Goal: Obtain resource: Download file/media

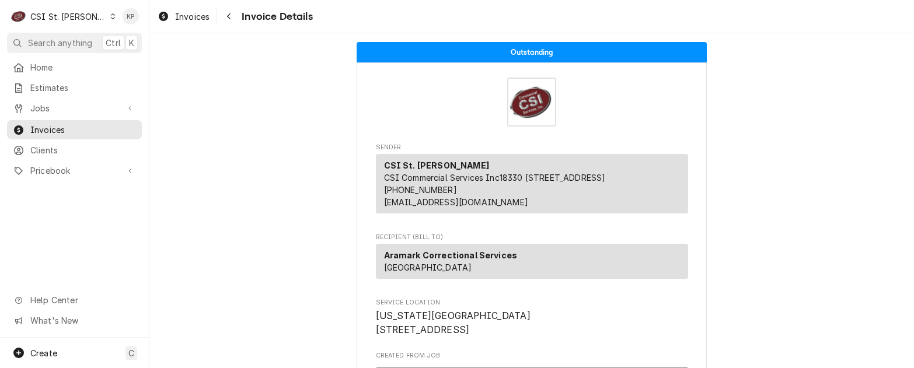
scroll to position [3108, 0]
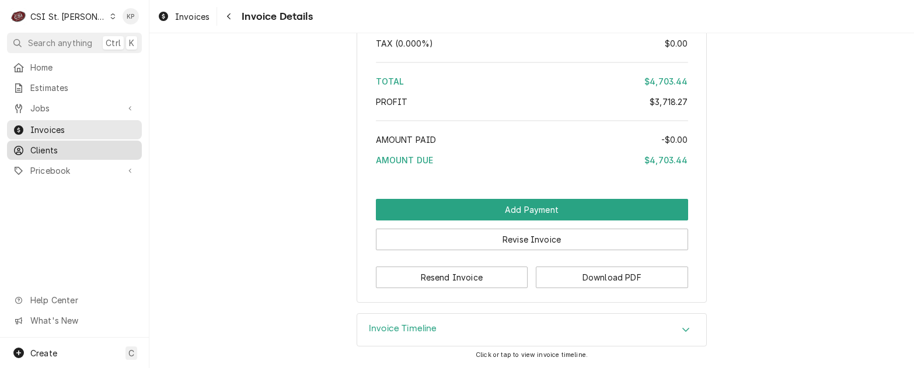
click at [33, 147] on span "Clients" at bounding box center [83, 150] width 106 height 12
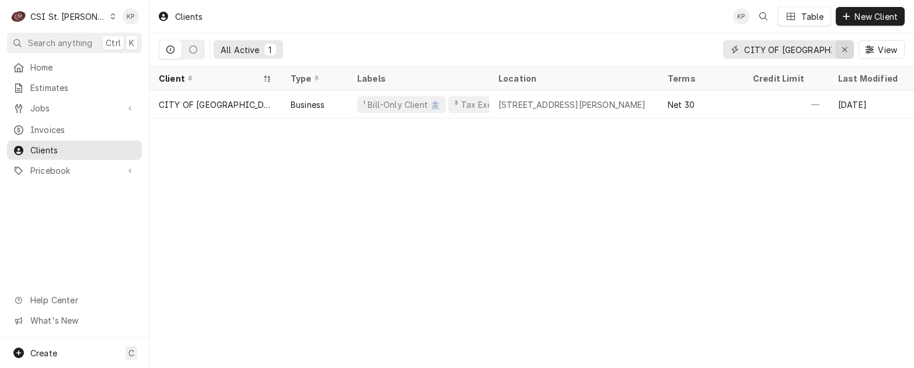
click at [845, 50] on icon "Erase input" at bounding box center [844, 49] width 5 height 5
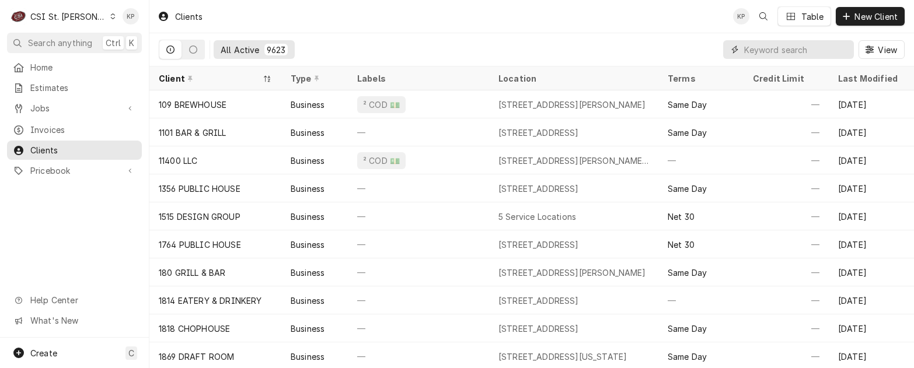
paste input "YOUNG DENTAL"
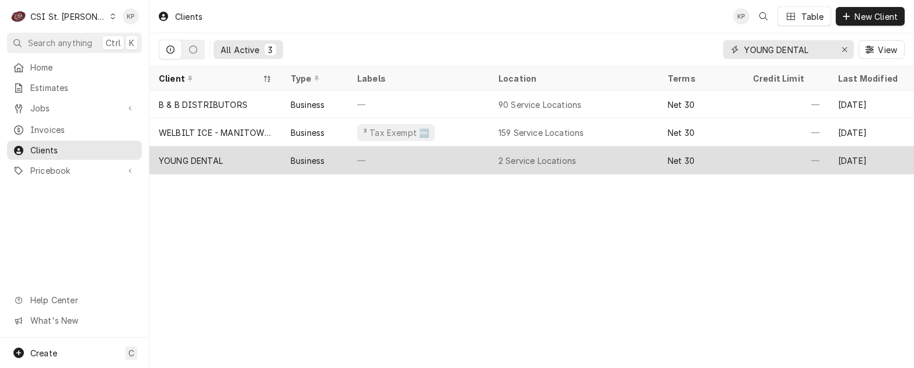
type input "YOUNG DENTAL"
click at [205, 156] on div "YOUNG DENTAL" at bounding box center [191, 161] width 64 height 12
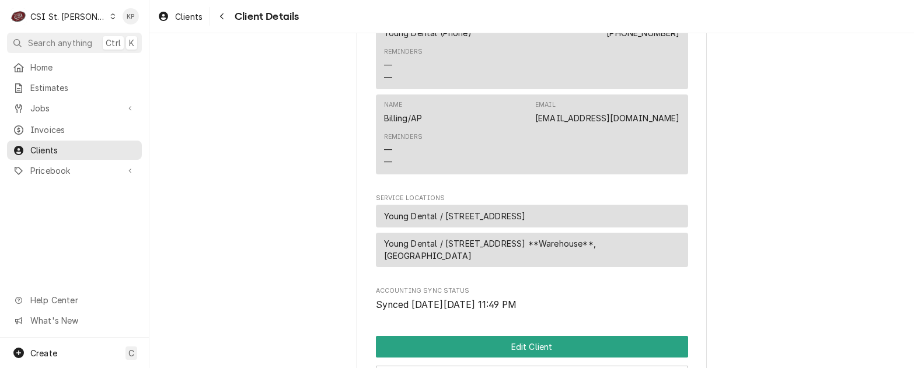
scroll to position [467, 0]
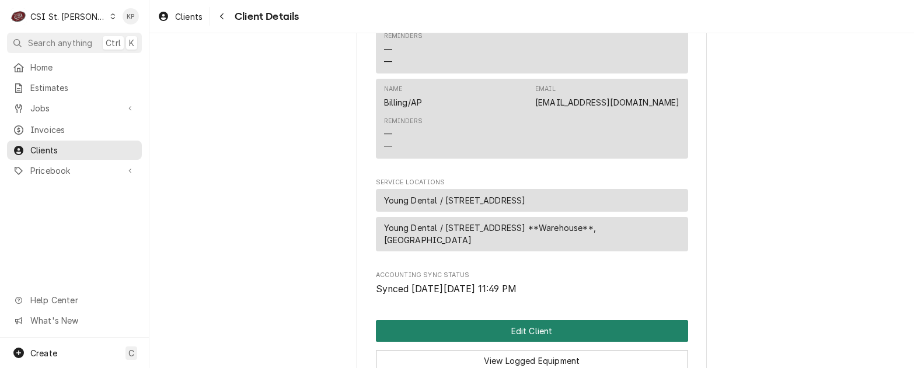
click at [485, 342] on button "Edit Client" at bounding box center [532, 332] width 312 height 22
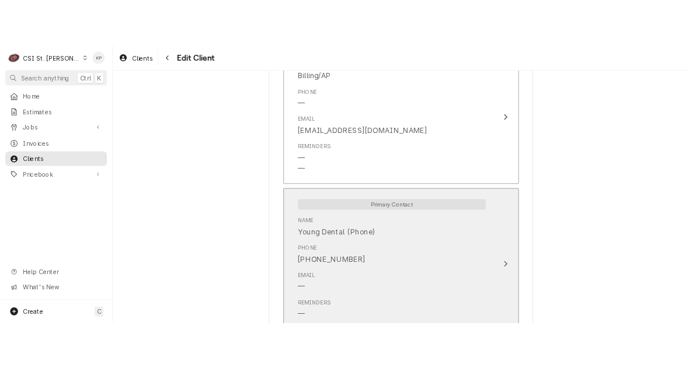
scroll to position [876, 0]
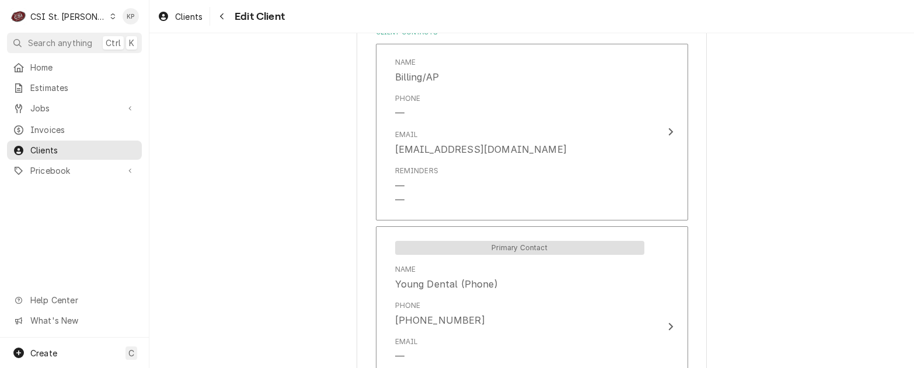
type textarea "x"
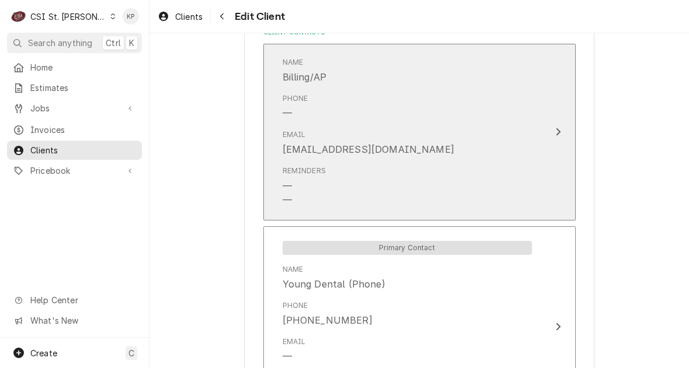
click at [555, 131] on icon "Update Contact" at bounding box center [558, 131] width 6 height 9
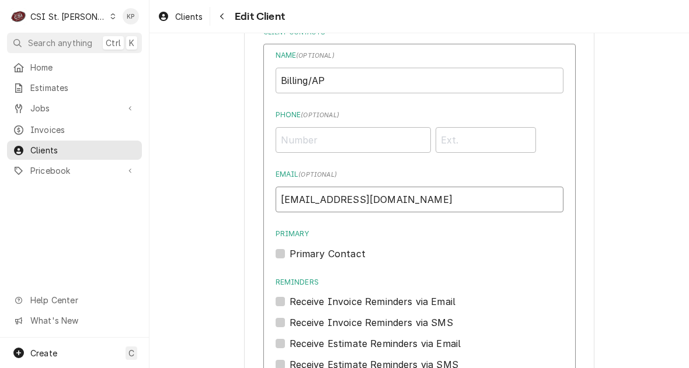
drag, startPoint x: 447, startPoint y: 199, endPoint x: 368, endPoint y: 204, distance: 78.4
click at [238, 195] on div "Please provide the following information about your client: Client Type Industr…" at bounding box center [418, 37] width 539 height 1735
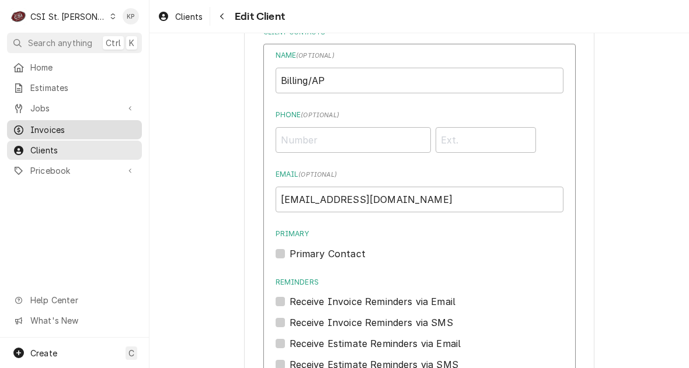
click at [41, 124] on span "Invoices" at bounding box center [83, 130] width 106 height 12
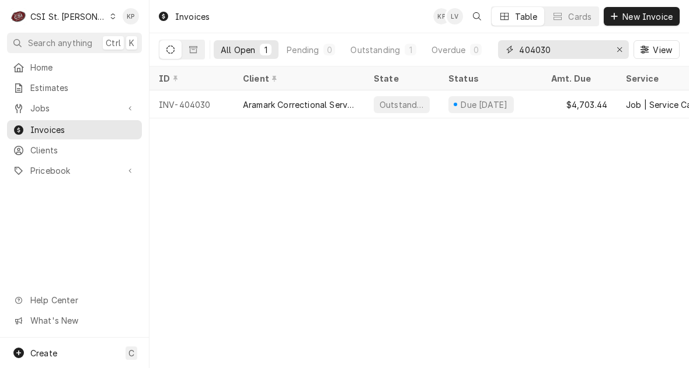
drag, startPoint x: 621, startPoint y: 47, endPoint x: 612, endPoint y: 48, distance: 8.8
click at [621, 47] on icon "Erase input" at bounding box center [620, 50] width 6 height 8
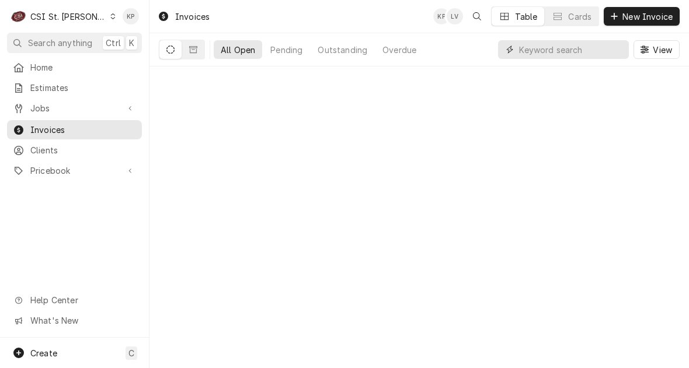
click at [573, 53] on input "Dynamic Content Wrapper" at bounding box center [571, 49] width 104 height 19
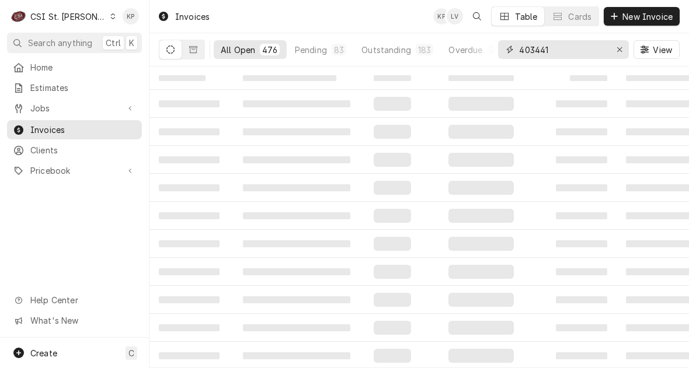
type input "403441"
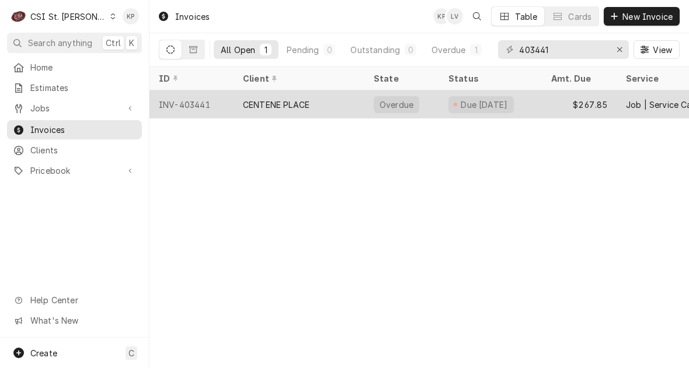
click at [190, 107] on div "INV-403441" at bounding box center [191, 104] width 84 height 28
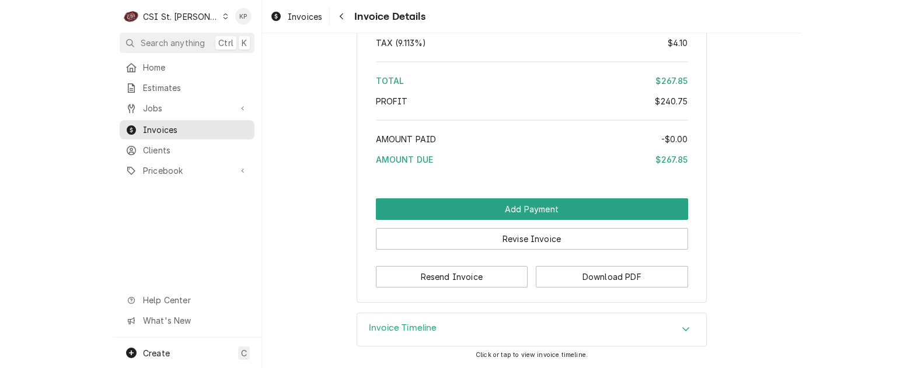
scroll to position [2073, 0]
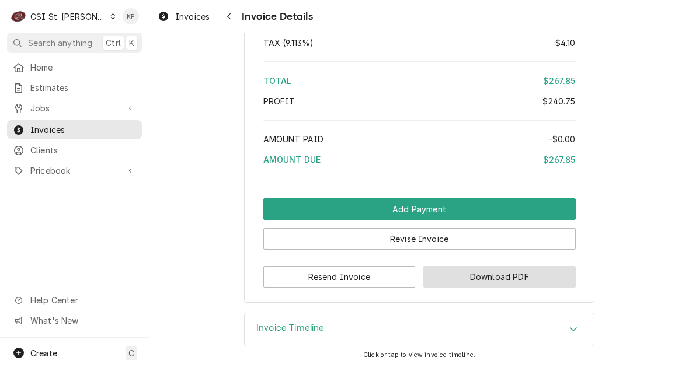
click at [434, 275] on button "Download PDF" at bounding box center [499, 277] width 152 height 22
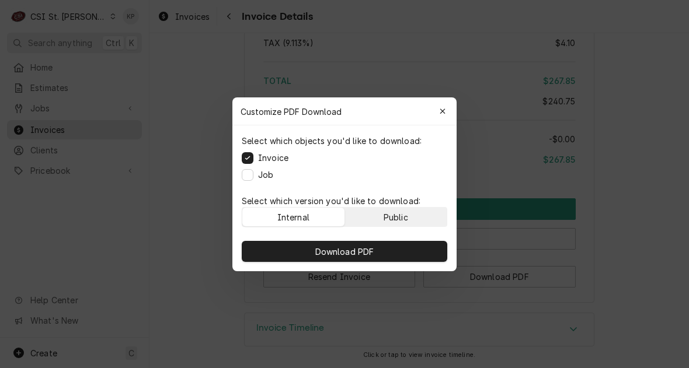
click at [422, 217] on button "Public" at bounding box center [396, 217] width 102 height 19
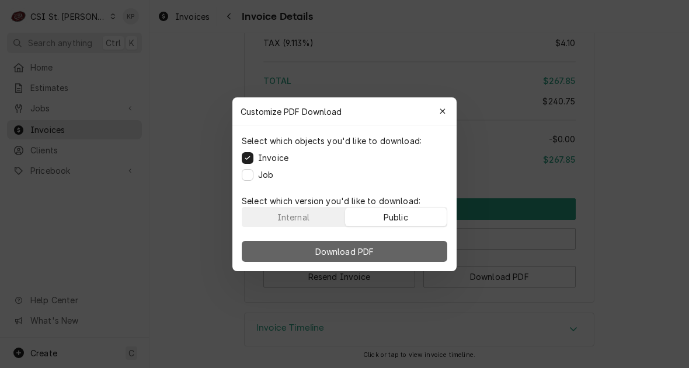
click at [413, 249] on button "Download PDF" at bounding box center [345, 251] width 206 height 21
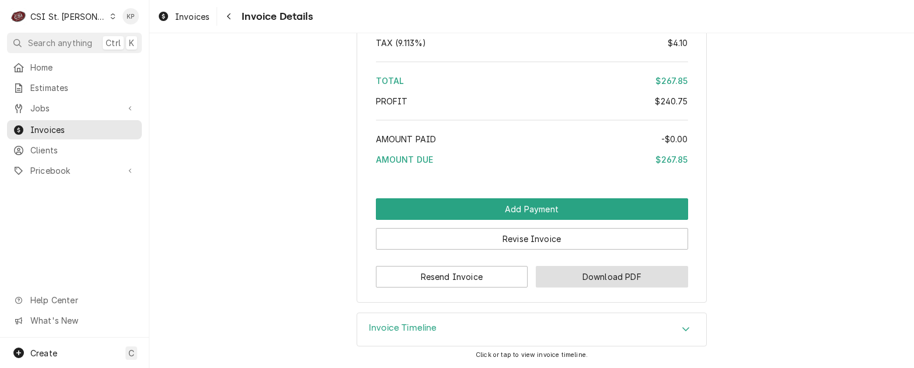
click at [587, 270] on button "Download PDF" at bounding box center [612, 277] width 152 height 22
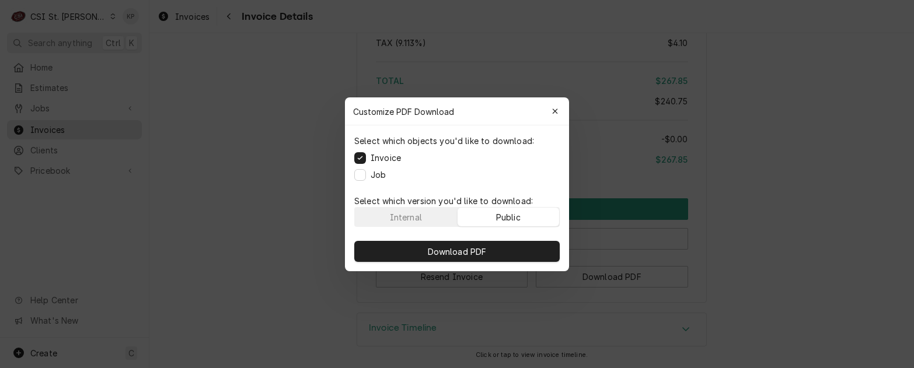
click at [520, 215] on div "Public" at bounding box center [508, 217] width 25 height 12
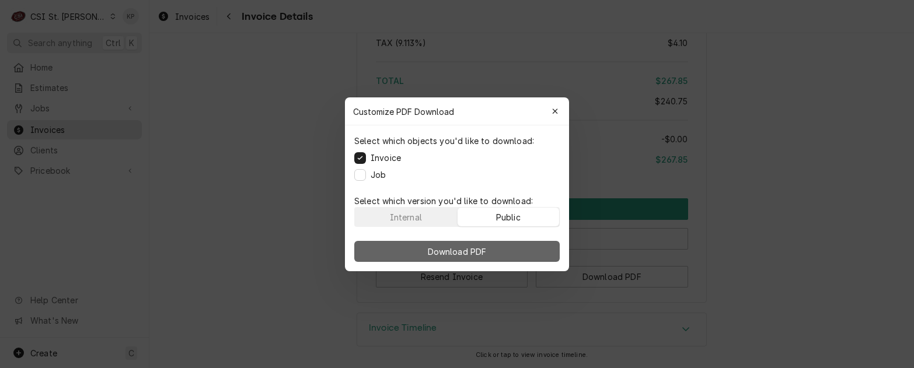
click at [521, 246] on button "Download PDF" at bounding box center [457, 251] width 206 height 21
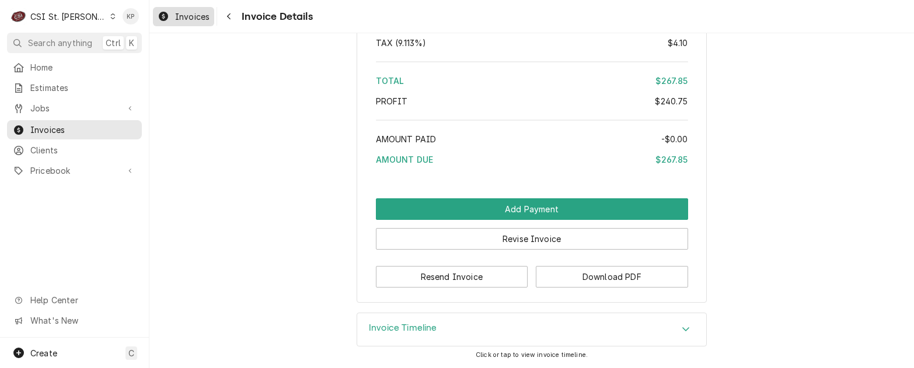
click at [199, 9] on div "Invoices" at bounding box center [183, 16] width 57 height 15
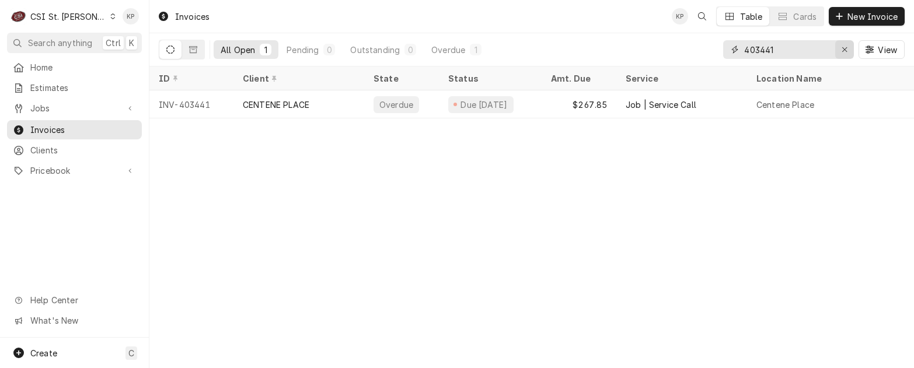
click at [840, 48] on div "Erase input" at bounding box center [845, 50] width 12 height 12
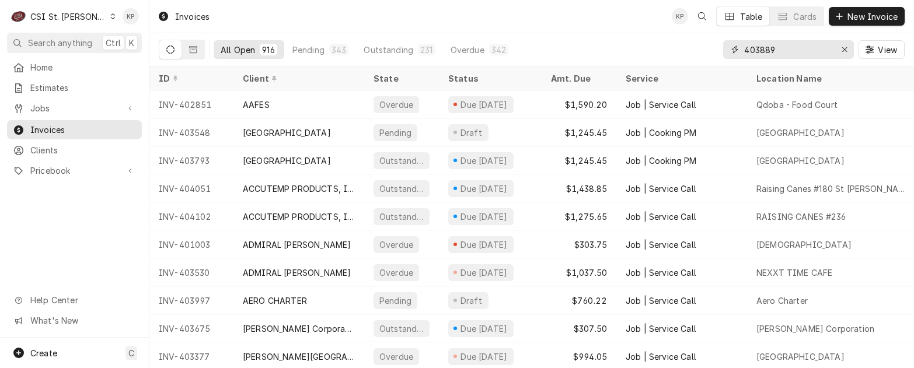
type input "403889"
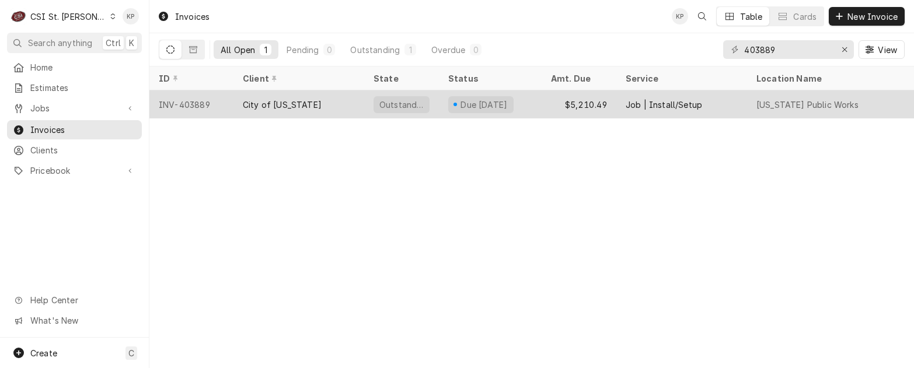
click at [201, 104] on div "INV-403889" at bounding box center [191, 104] width 84 height 28
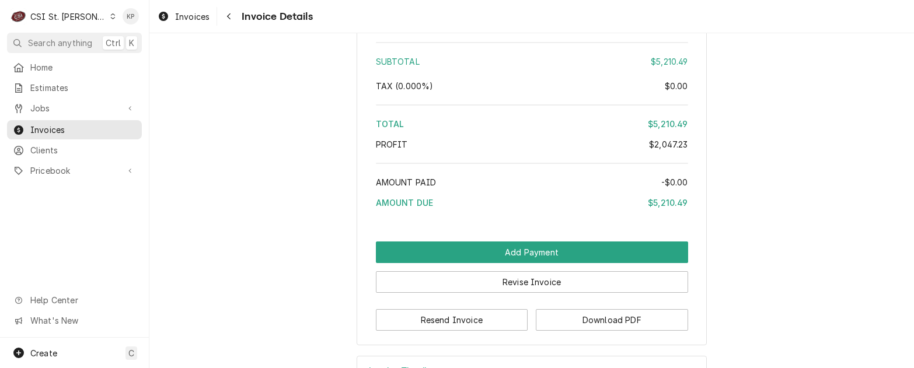
scroll to position [2731, 0]
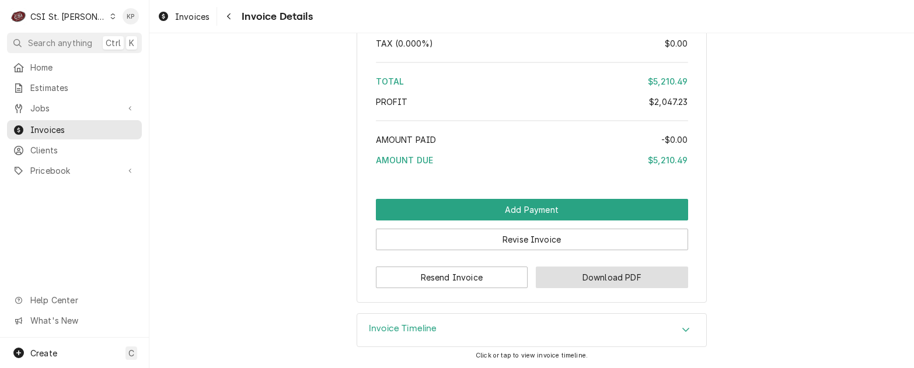
click at [568, 276] on button "Download PDF" at bounding box center [612, 278] width 152 height 22
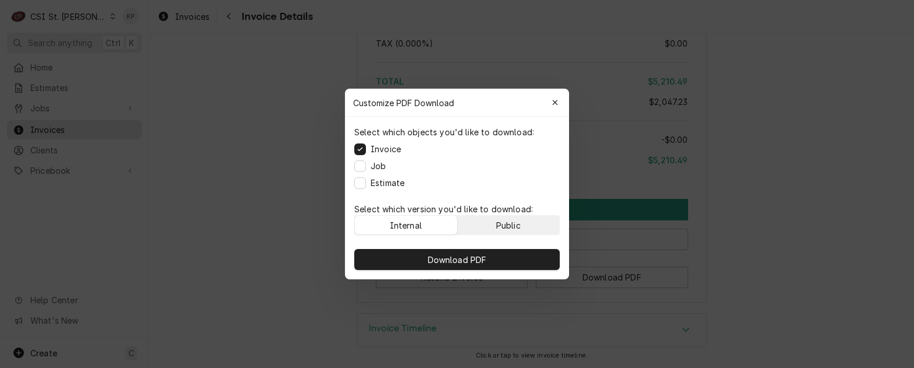
click at [544, 229] on button "Public" at bounding box center [509, 225] width 102 height 19
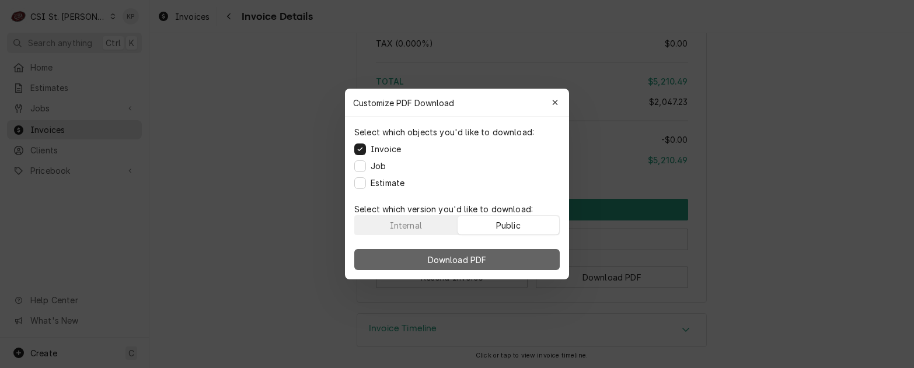
click at [547, 263] on button "Download PDF" at bounding box center [457, 259] width 206 height 21
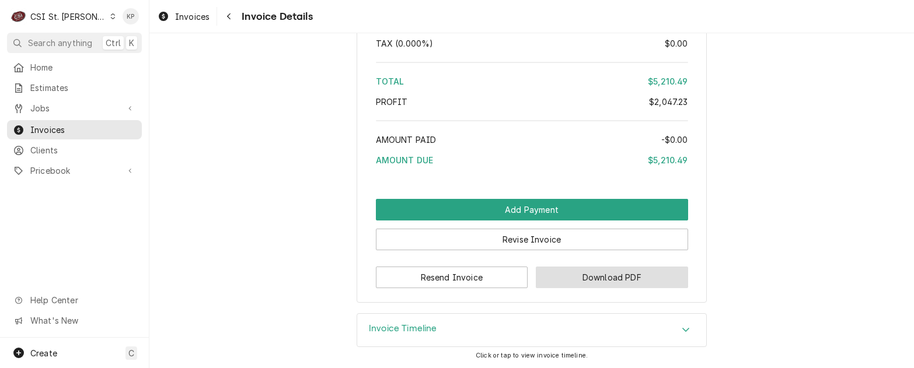
click at [560, 274] on button "Download PDF" at bounding box center [612, 278] width 152 height 22
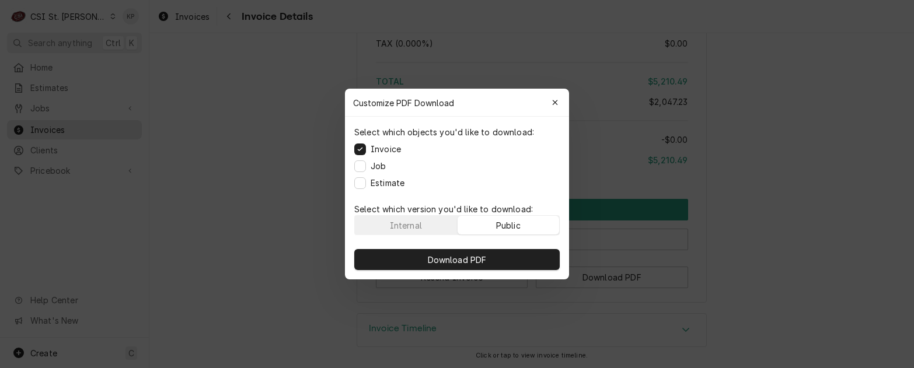
click at [538, 222] on button "Public" at bounding box center [509, 225] width 102 height 19
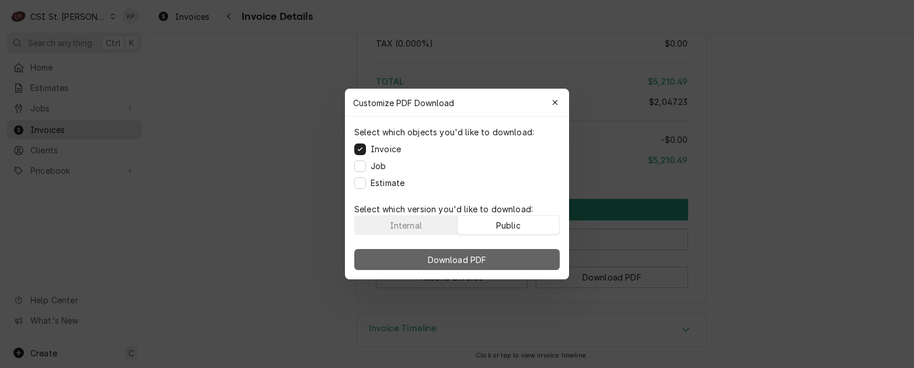
click at [540, 253] on button "Download PDF" at bounding box center [457, 259] width 206 height 21
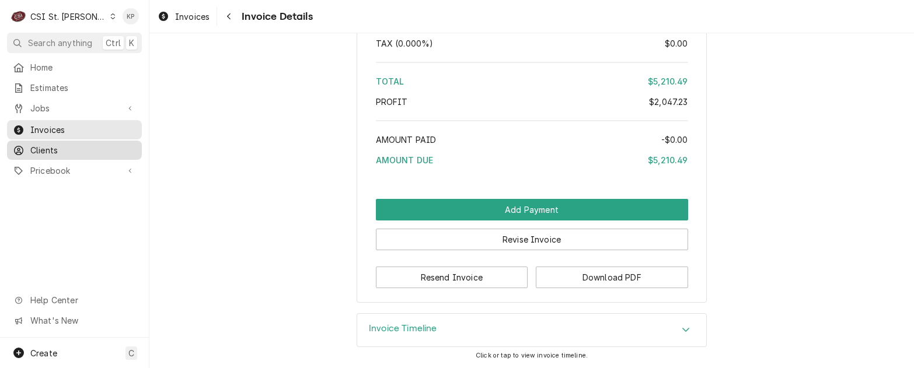
click at [50, 144] on span "Clients" at bounding box center [83, 150] width 106 height 12
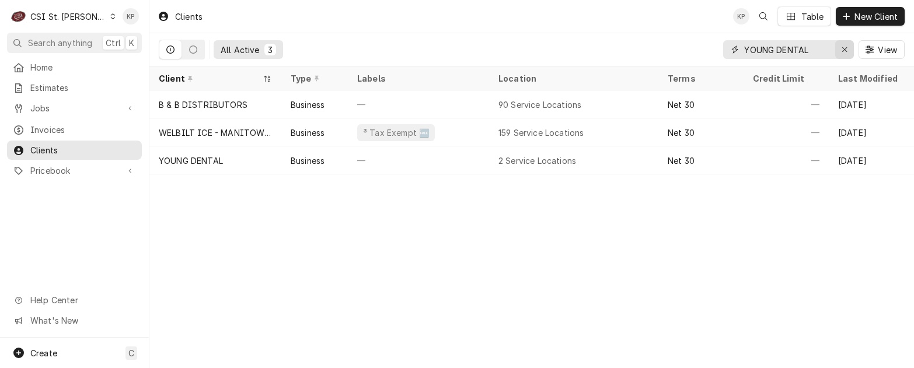
click at [842, 50] on icon "Erase input" at bounding box center [845, 50] width 6 height 8
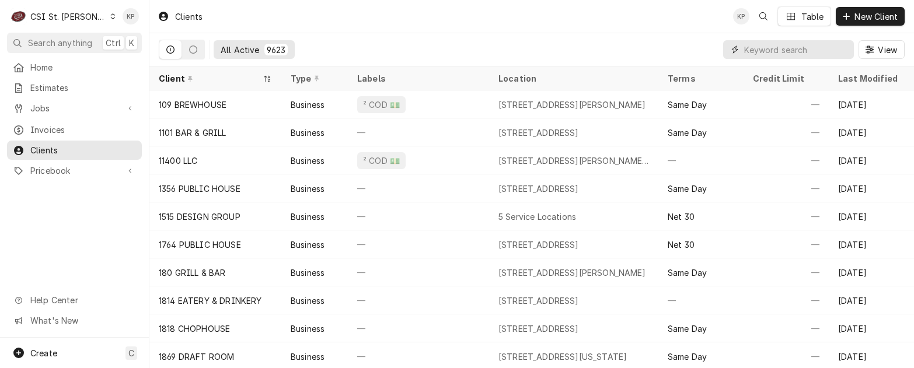
paste input "LION PETROLEUM INC"
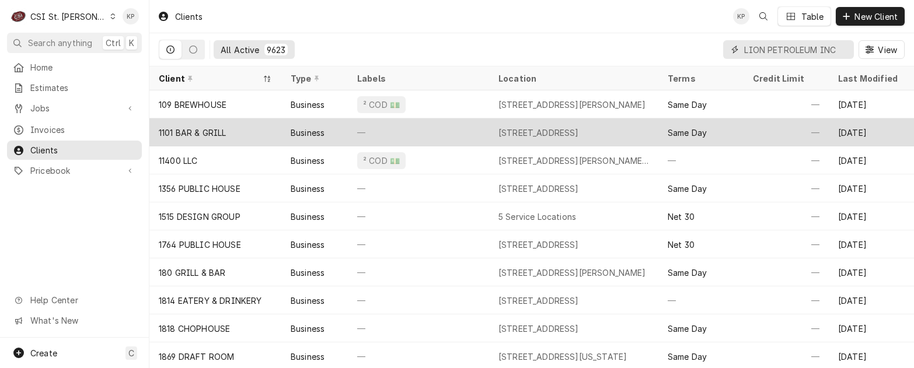
scroll to position [0, 5]
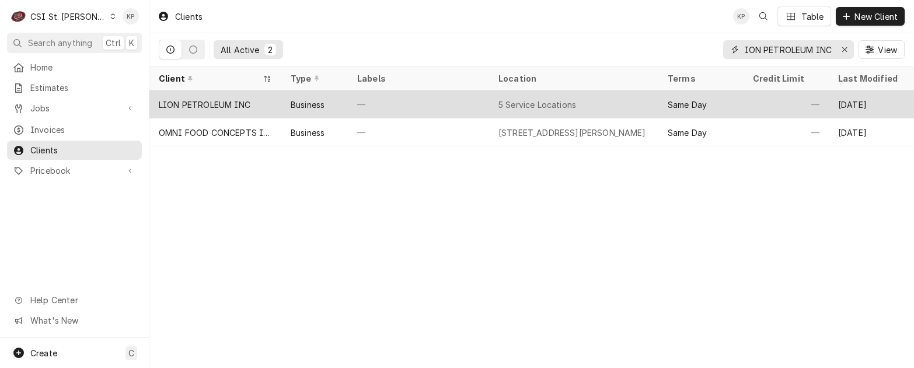
type input "LION PETROLEUM INC"
click at [232, 101] on div "LION PETROLEUM INC" at bounding box center [205, 105] width 92 height 12
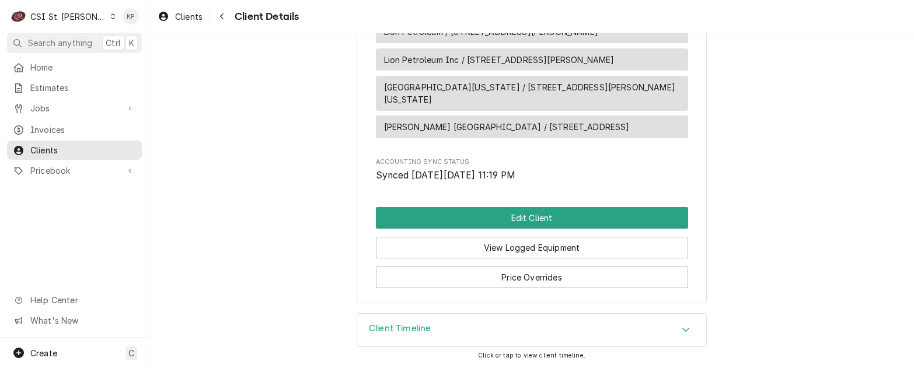
scroll to position [731, 0]
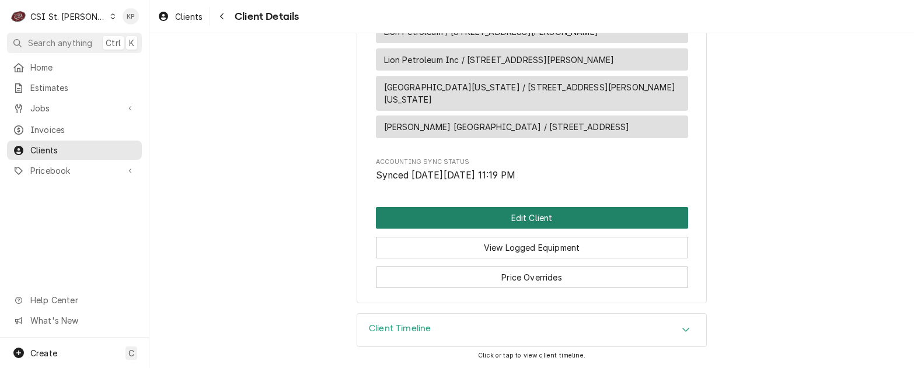
click at [504, 222] on button "Edit Client" at bounding box center [532, 218] width 312 height 22
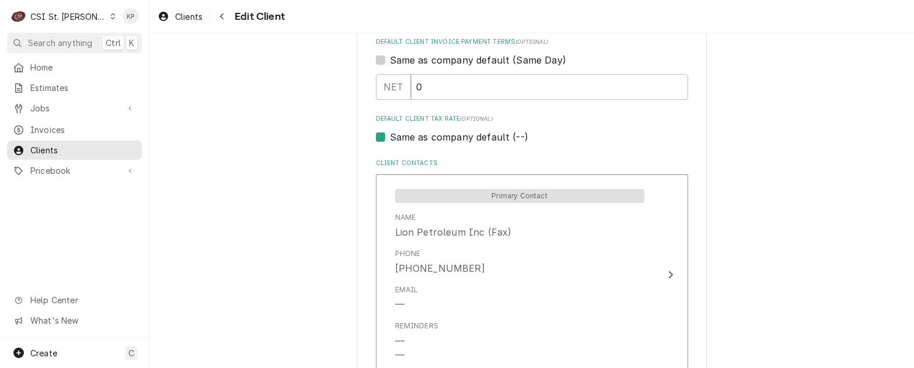
scroll to position [817, 0]
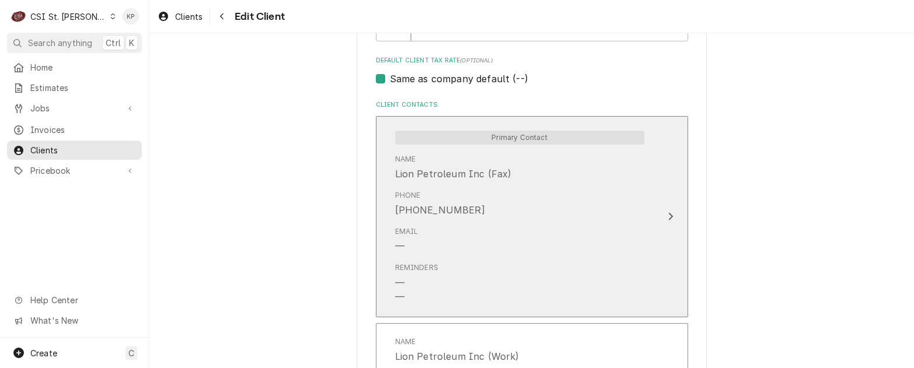
click at [671, 216] on div "Update Contact" at bounding box center [670, 217] width 15 height 14
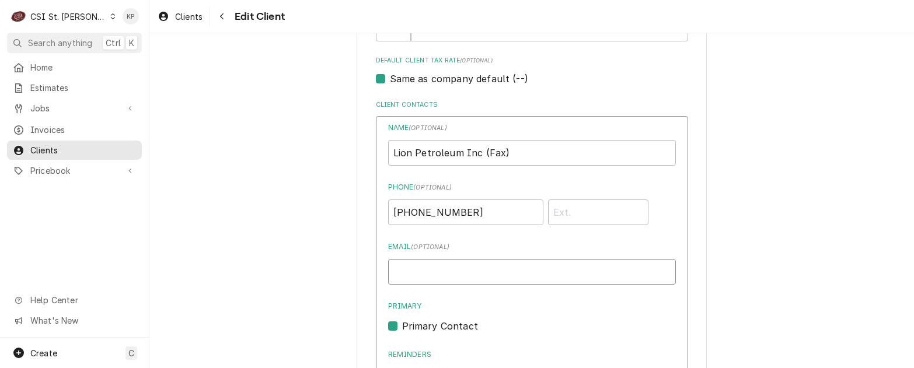
click at [395, 276] on input "Email ( optional )" at bounding box center [532, 272] width 288 height 26
paste input "[PERSON_NAME][EMAIL_ADDRESS][DOMAIN_NAME]"
type input "[PERSON_NAME][EMAIL_ADDRESS][DOMAIN_NAME]"
click at [525, 322] on div "Primary Contact" at bounding box center [532, 326] width 288 height 14
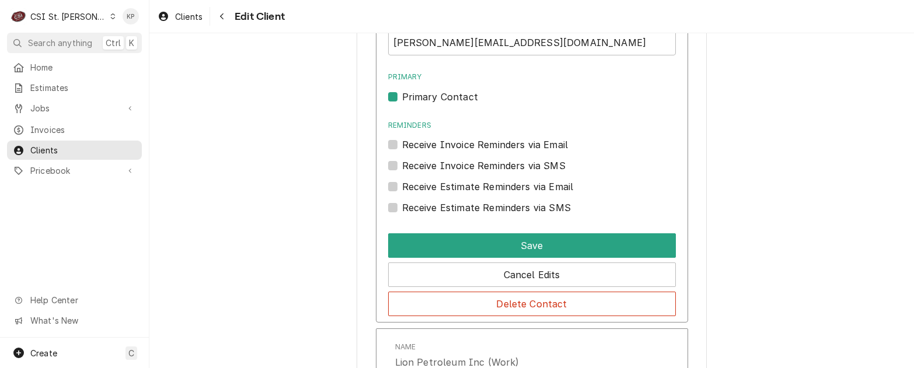
scroll to position [1051, 0]
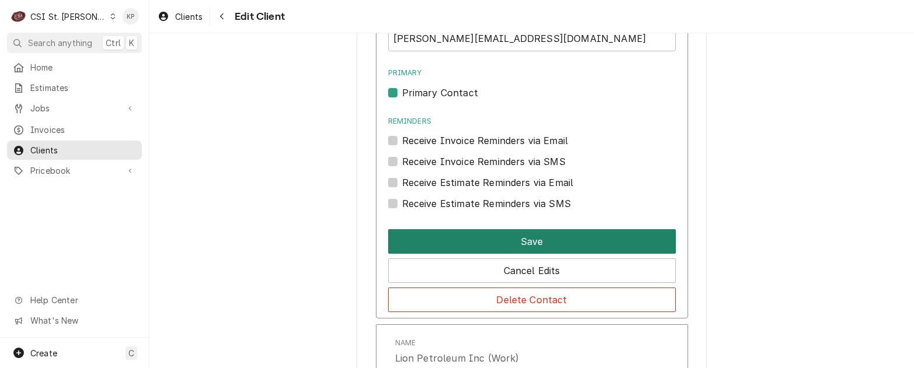
click at [522, 243] on button "Save" at bounding box center [532, 241] width 288 height 25
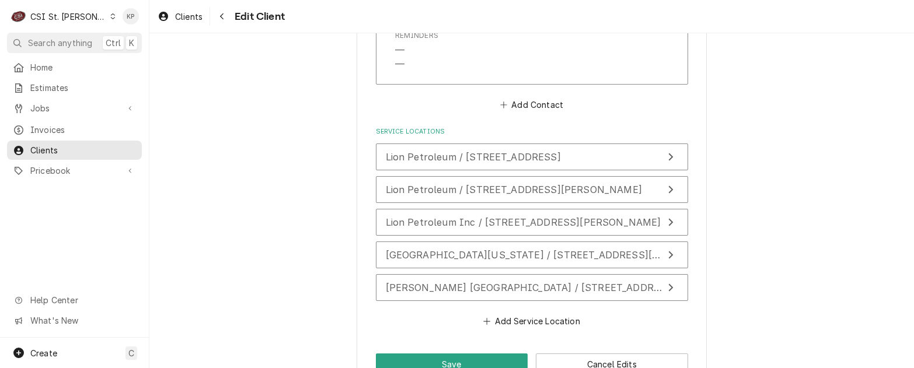
scroll to position [1265, 0]
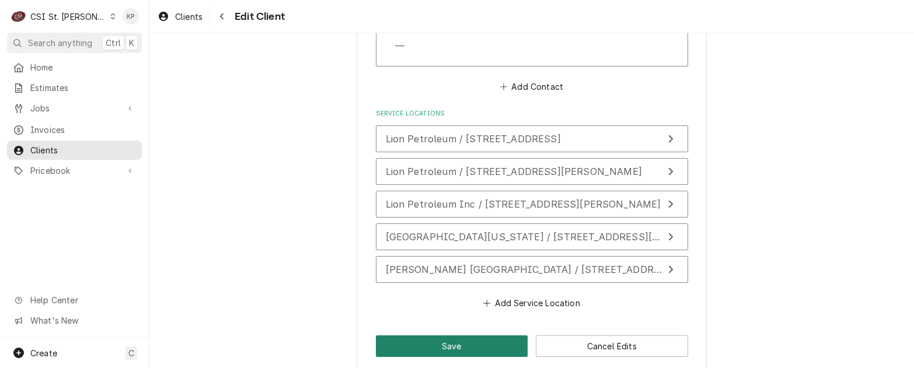
click at [492, 336] on button "Save" at bounding box center [452, 347] width 152 height 22
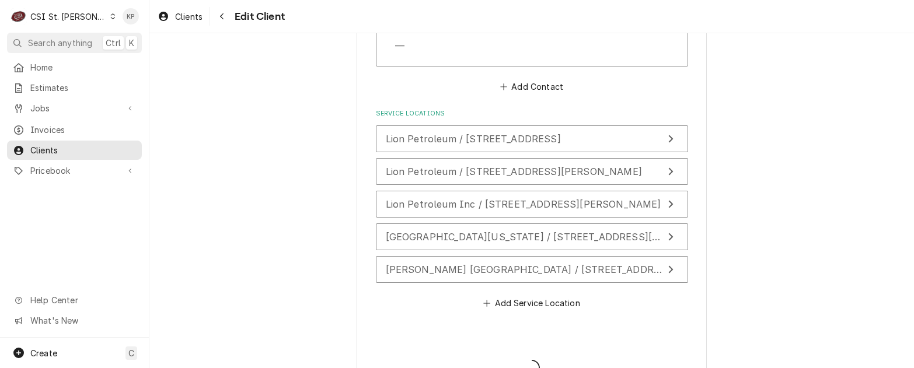
type textarea "x"
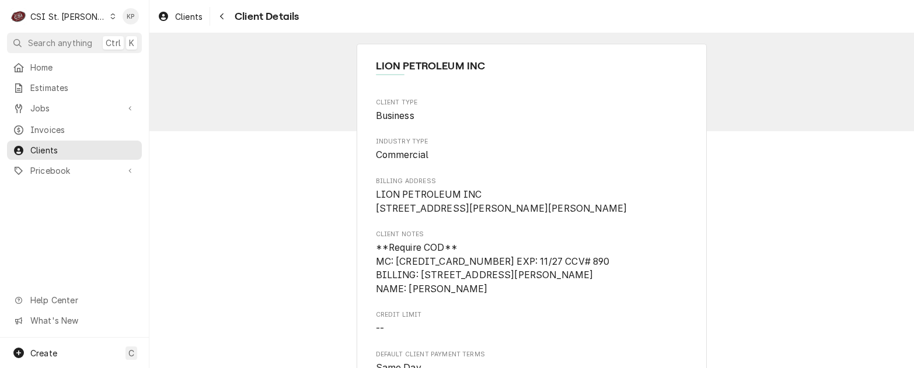
click at [614, 297] on span "**Require COD** MC: [CREDIT_CARD_NUMBER] EXP: 11/27 CCV# 890 BILLING: [STREET_A…" at bounding box center [532, 268] width 312 height 55
drag, startPoint x: 184, startPoint y: 18, endPoint x: 358, endPoint y: 30, distance: 174.4
click at [184, 18] on span "Clients" at bounding box center [188, 17] width 27 height 12
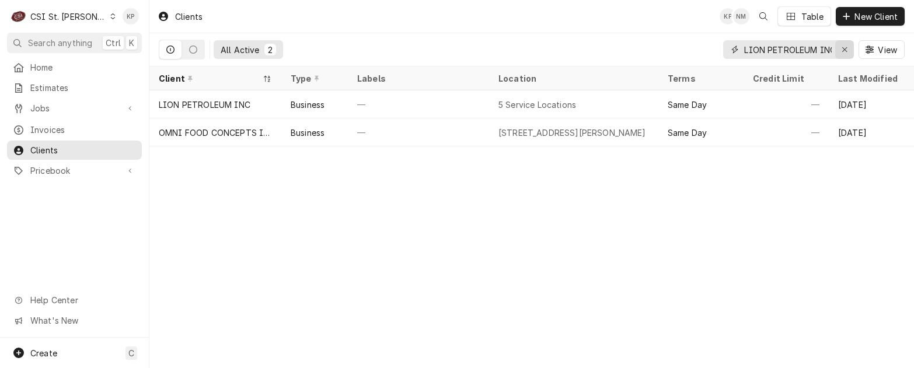
click at [845, 51] on icon "Erase input" at bounding box center [844, 49] width 5 height 5
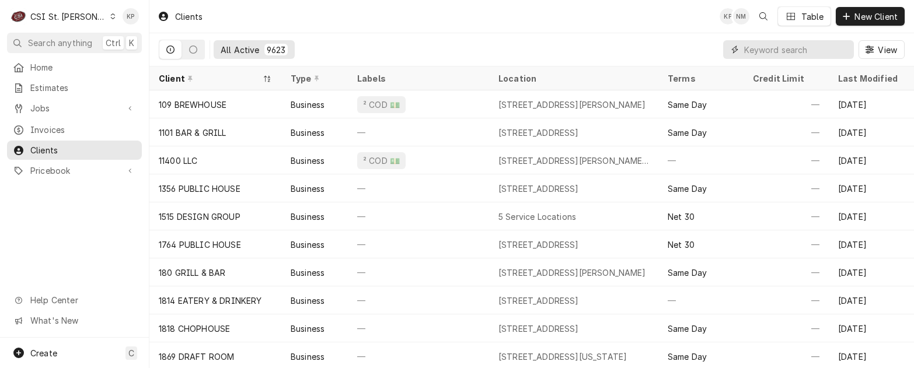
click at [774, 44] on input "Dynamic Content Wrapper" at bounding box center [796, 49] width 104 height 19
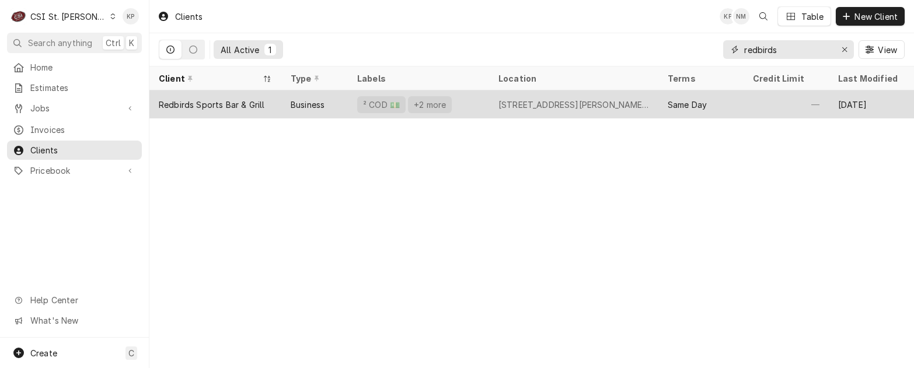
type input "redbirds"
click at [249, 99] on div "Redbirds Sports Bar & Grill" at bounding box center [212, 105] width 106 height 12
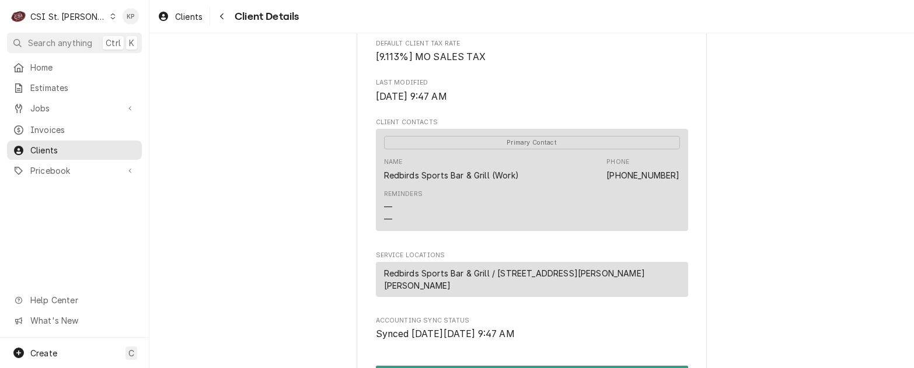
scroll to position [552, 0]
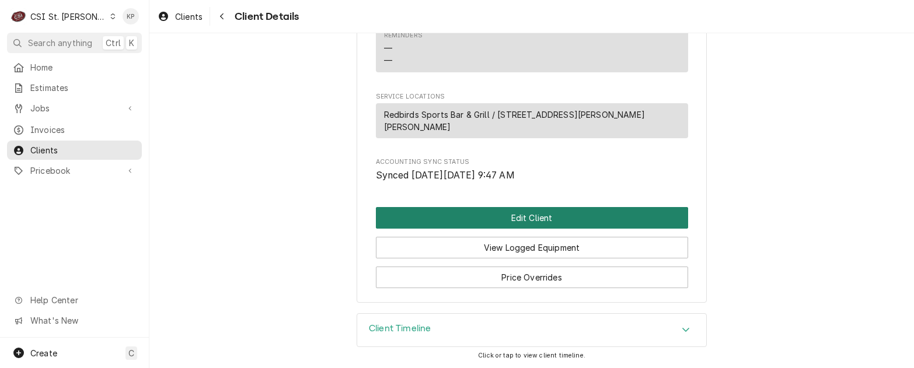
click at [518, 213] on button "Edit Client" at bounding box center [532, 218] width 312 height 22
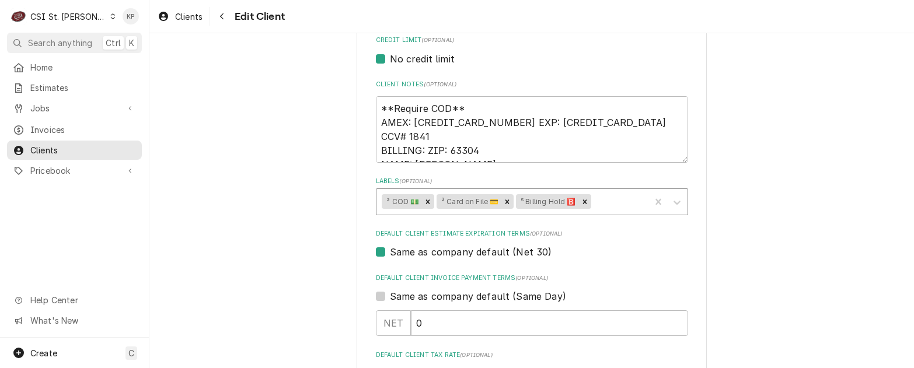
scroll to position [525, 0]
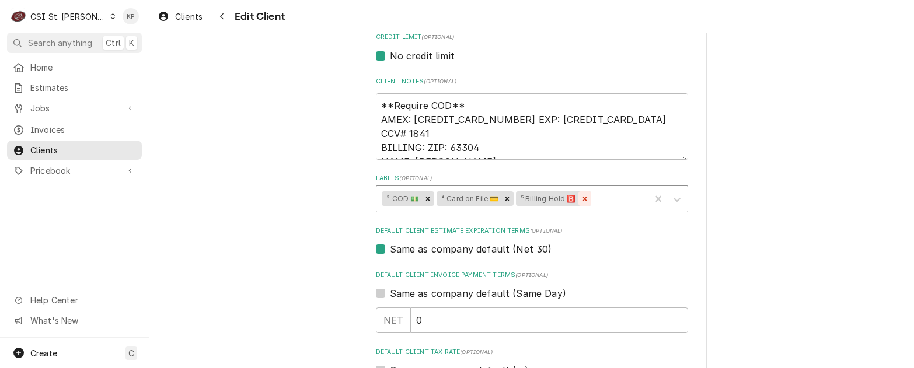
click at [583, 198] on icon "Remove ⁵ Billing Hold 🅱️" at bounding box center [585, 199] width 4 height 4
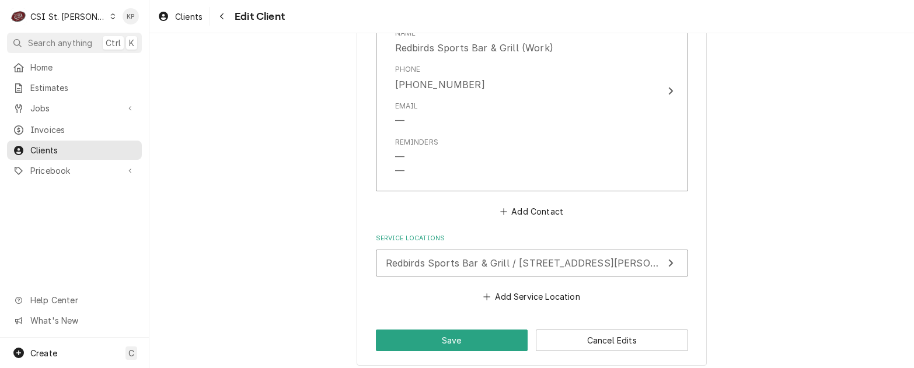
scroll to position [1000, 0]
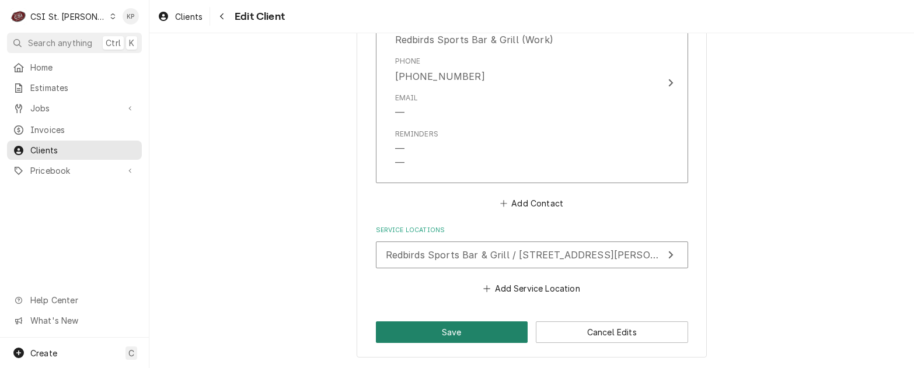
click at [471, 329] on button "Save" at bounding box center [452, 333] width 152 height 22
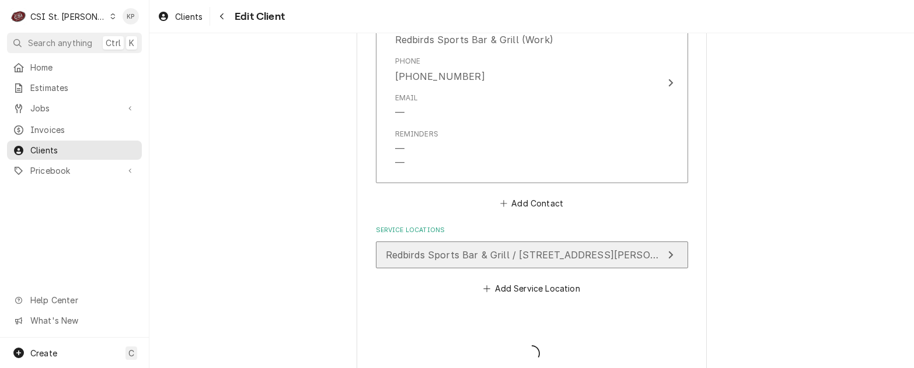
type textarea "x"
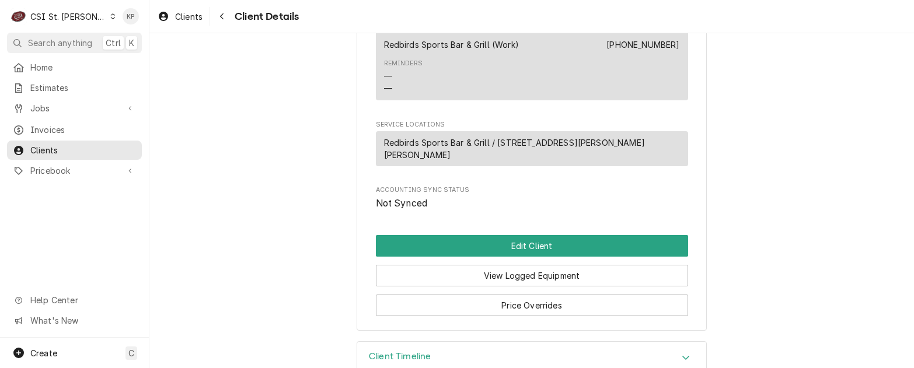
scroll to position [525, 0]
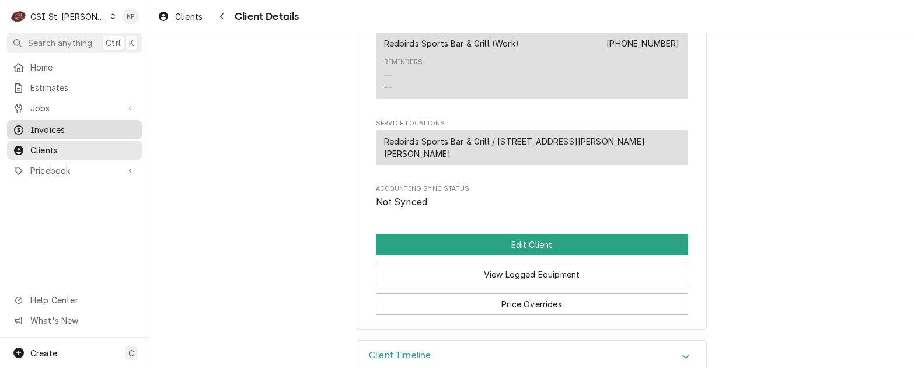
click at [58, 124] on span "Invoices" at bounding box center [83, 130] width 106 height 12
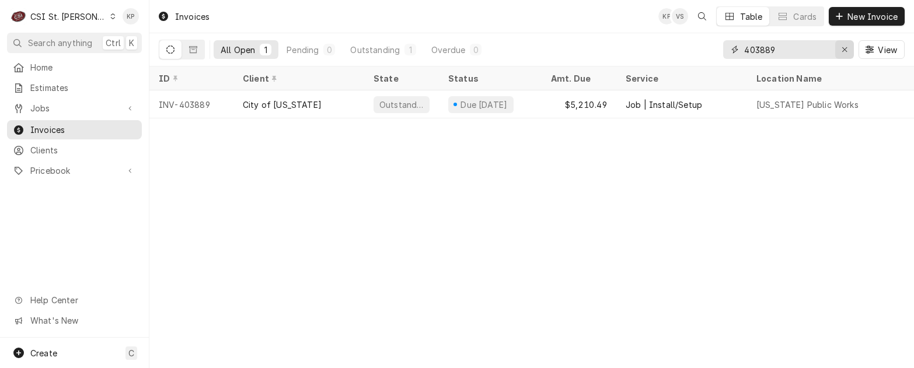
click at [841, 48] on div "Erase input" at bounding box center [845, 50] width 12 height 12
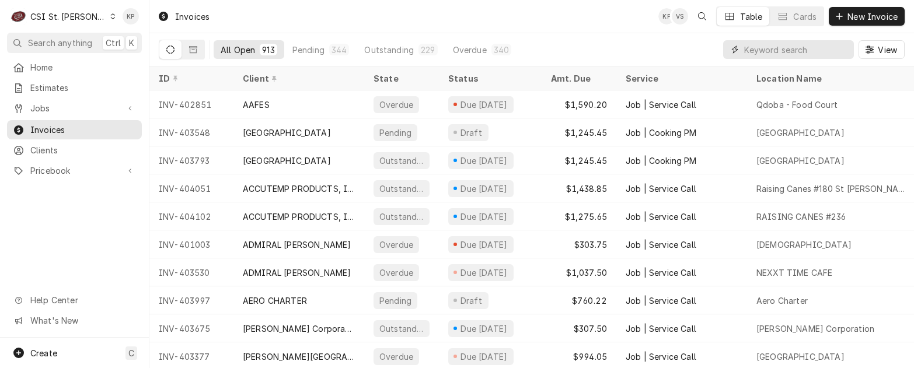
click at [807, 50] on input "Dynamic Content Wrapper" at bounding box center [796, 49] width 104 height 19
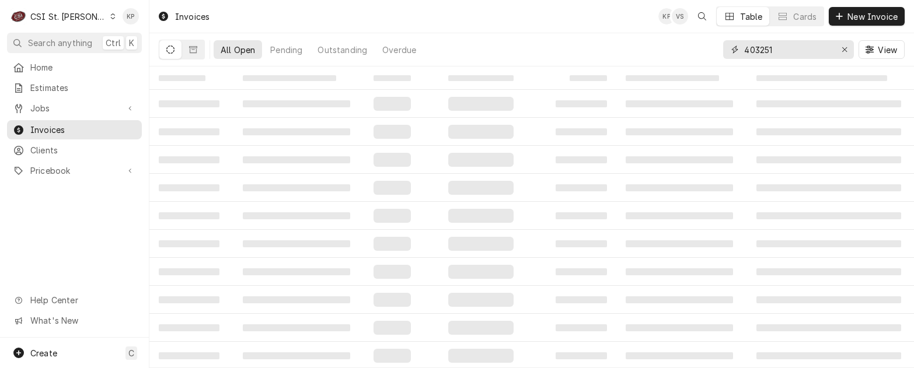
type input "403251"
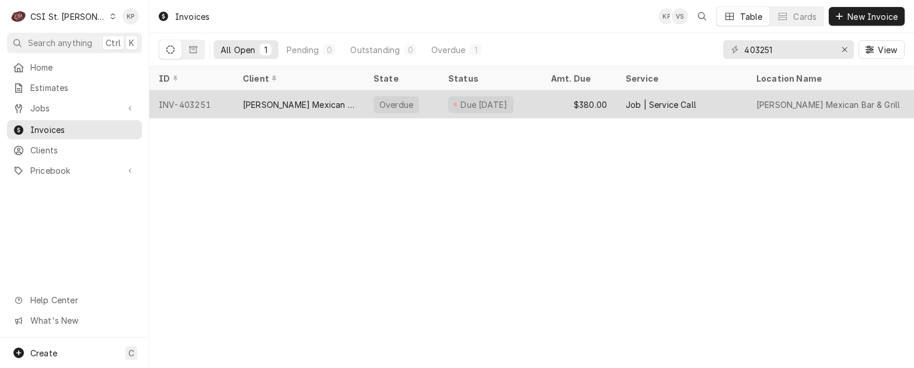
click at [187, 103] on div "INV-403251" at bounding box center [191, 104] width 84 height 28
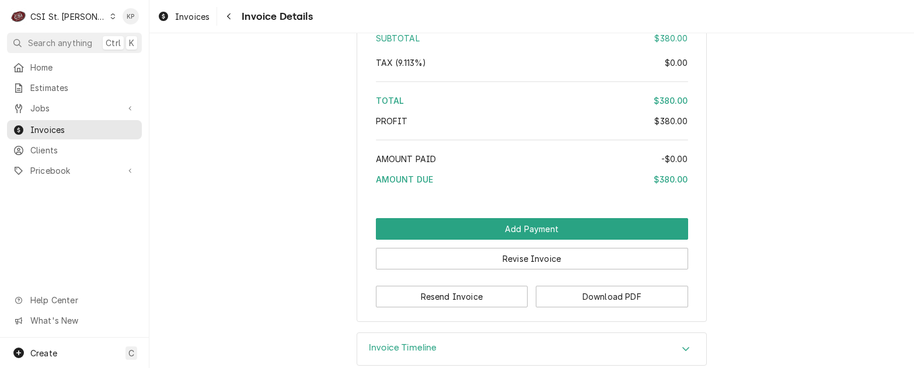
scroll to position [1985, 0]
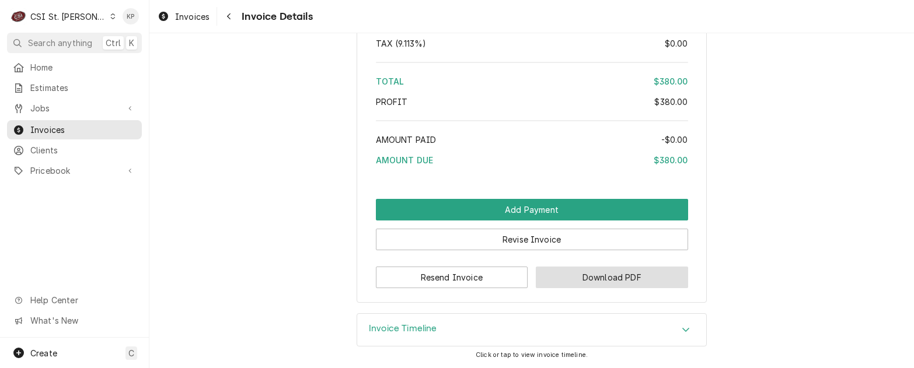
click at [551, 278] on button "Download PDF" at bounding box center [612, 278] width 152 height 22
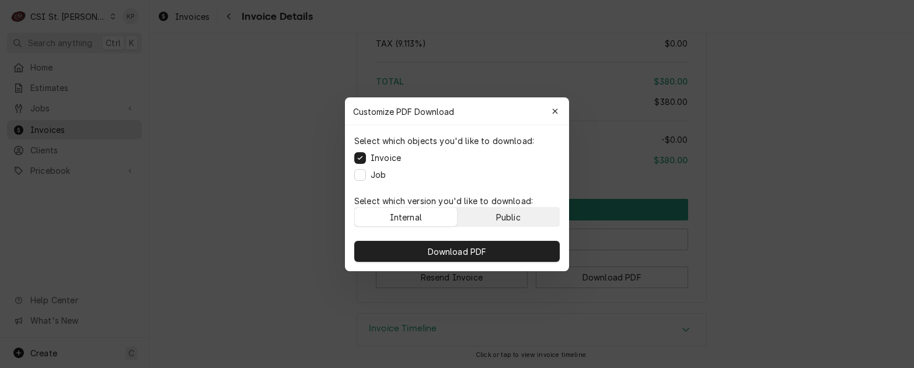
click at [487, 210] on button "Public" at bounding box center [509, 217] width 102 height 19
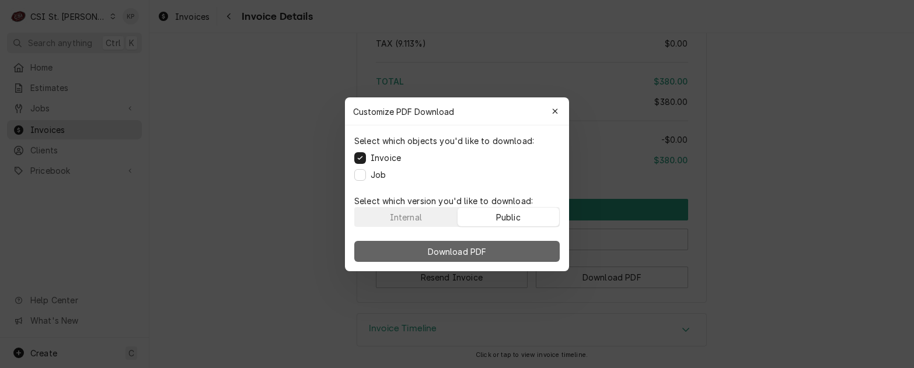
click at [482, 246] on span "Download PDF" at bounding box center [458, 251] width 64 height 12
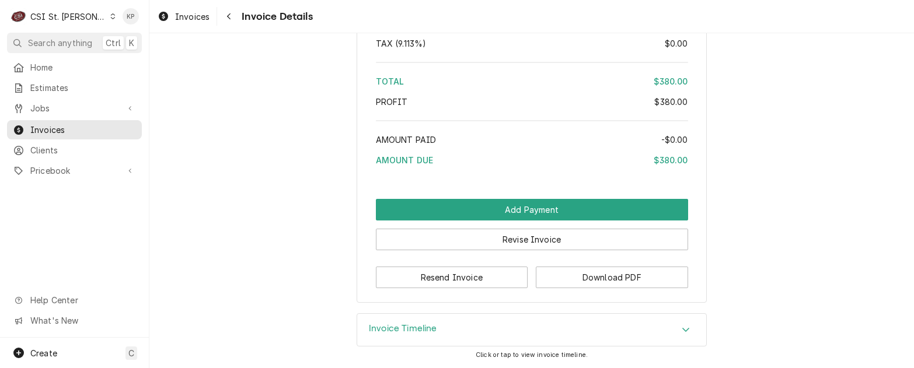
drag, startPoint x: 655, startPoint y: 10, endPoint x: 659, endPoint y: 16, distance: 7.3
click at [656, 15] on div "Invoices Invoice Details" at bounding box center [531, 16] width 765 height 33
click at [681, 31] on div "Invoices Invoice Details" at bounding box center [531, 16] width 765 height 33
click at [560, 281] on button "Download PDF" at bounding box center [612, 278] width 152 height 22
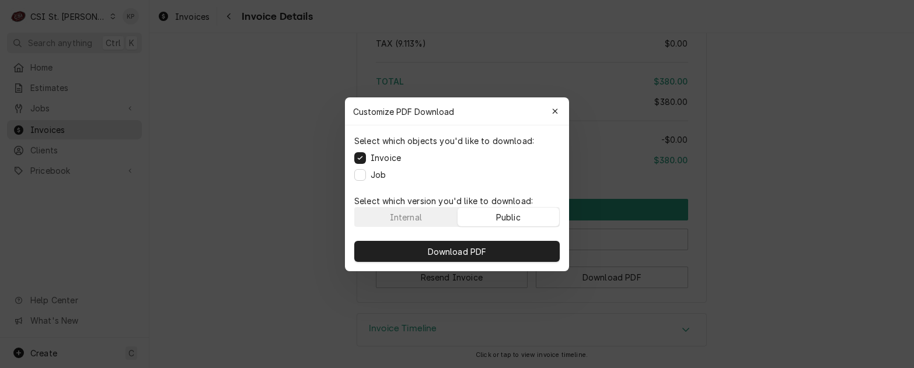
click at [516, 218] on div "Public" at bounding box center [508, 217] width 25 height 12
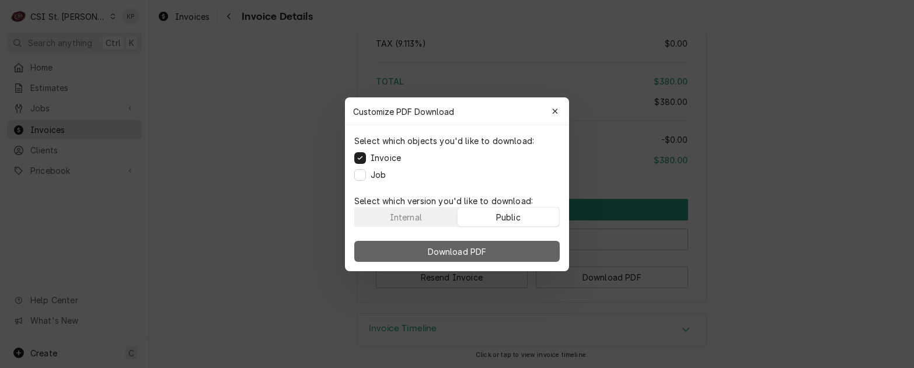
click at [510, 248] on button "Download PDF" at bounding box center [457, 251] width 206 height 21
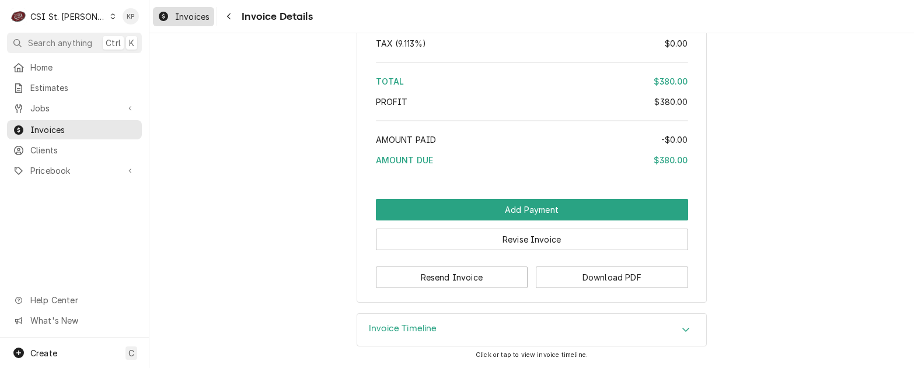
click at [187, 23] on link "Invoices" at bounding box center [183, 16] width 61 height 19
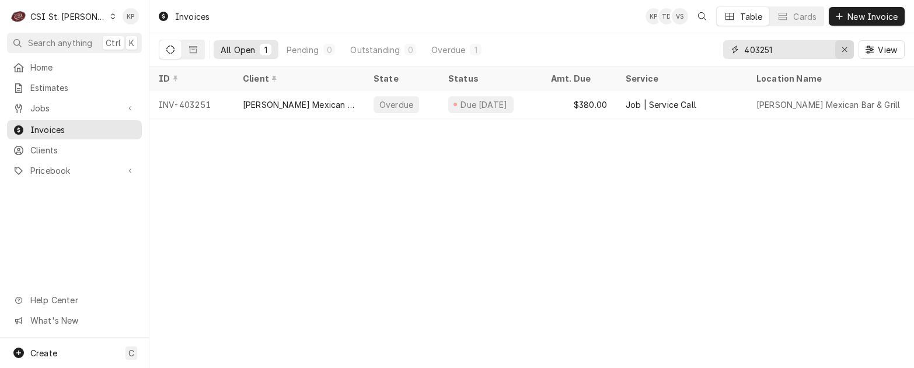
click at [844, 46] on icon "Erase input" at bounding box center [845, 50] width 6 height 8
click at [759, 51] on input "Dynamic Content Wrapper" at bounding box center [799, 49] width 110 height 19
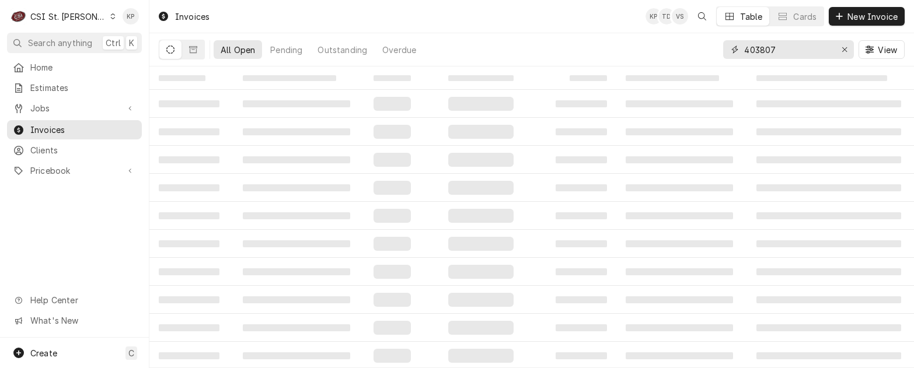
type input "403807"
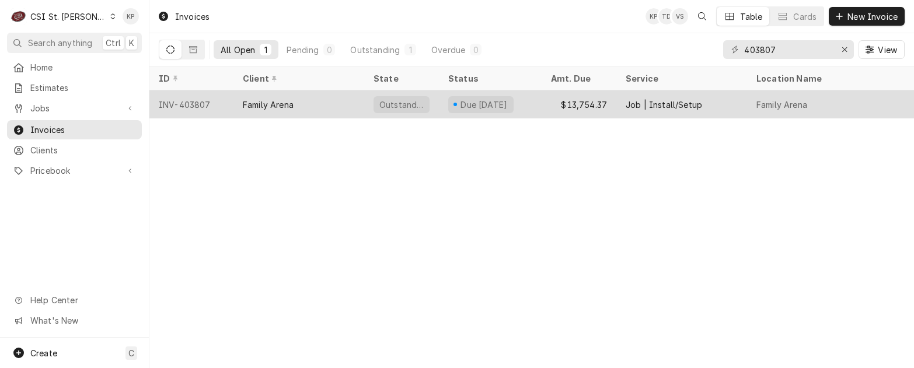
click at [204, 102] on div "INV-403807" at bounding box center [191, 104] width 84 height 28
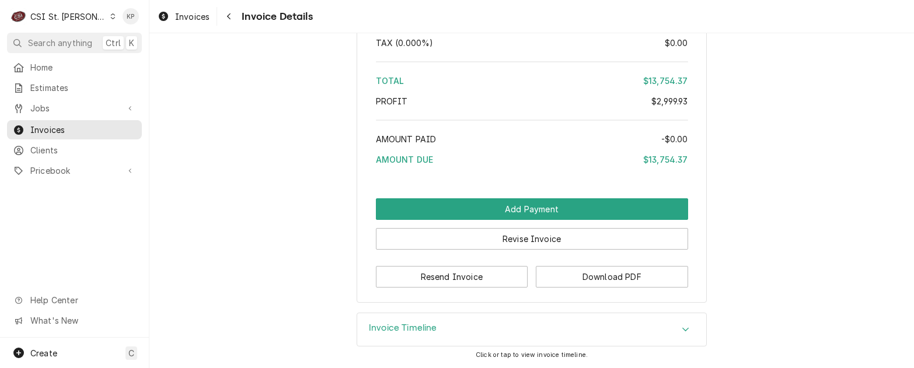
scroll to position [3577, 0]
click at [564, 273] on button "Download PDF" at bounding box center [612, 277] width 152 height 22
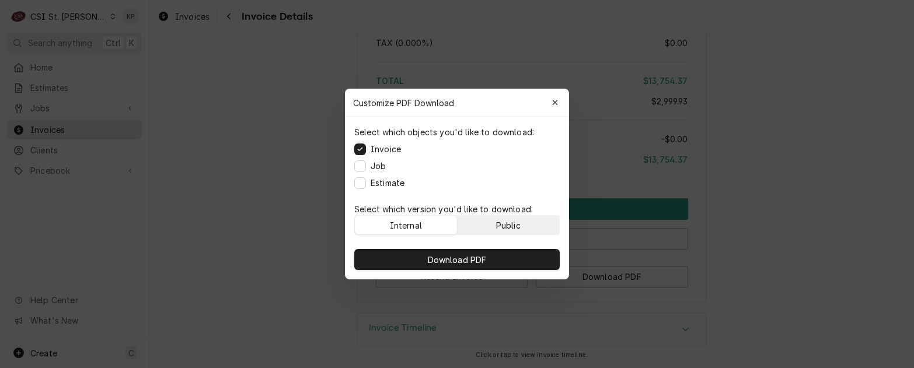
click at [529, 224] on button "Public" at bounding box center [509, 225] width 102 height 19
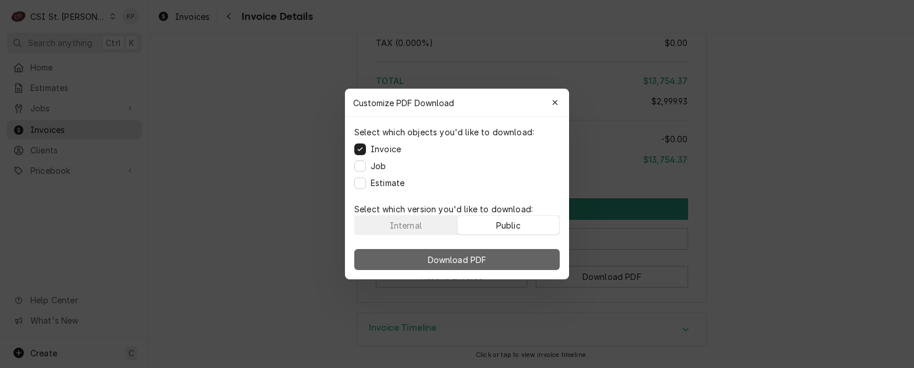
click at [528, 259] on button "Download PDF" at bounding box center [457, 259] width 206 height 21
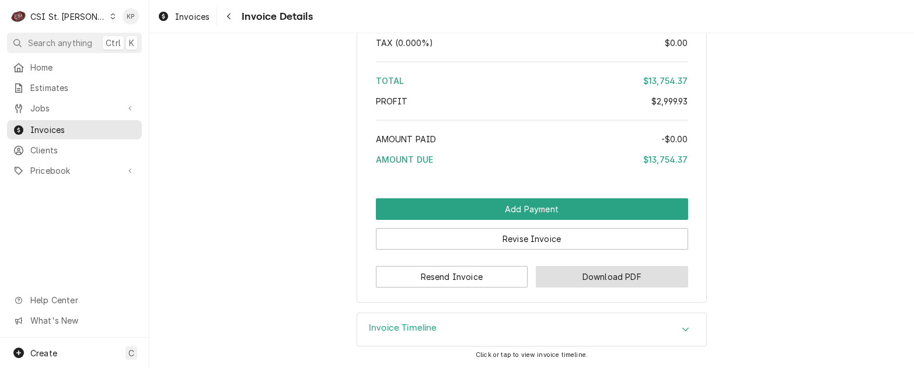
click at [580, 278] on button "Download PDF" at bounding box center [612, 277] width 152 height 22
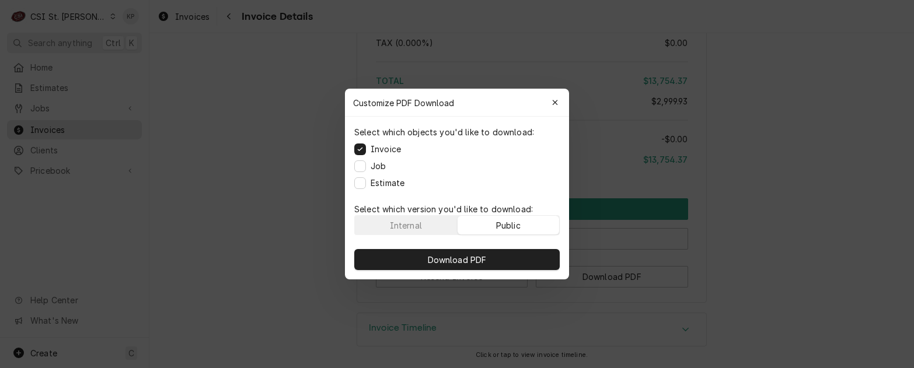
drag, startPoint x: 520, startPoint y: 221, endPoint x: 523, endPoint y: 246, distance: 24.6
click at [520, 222] on div "Public" at bounding box center [508, 226] width 25 height 12
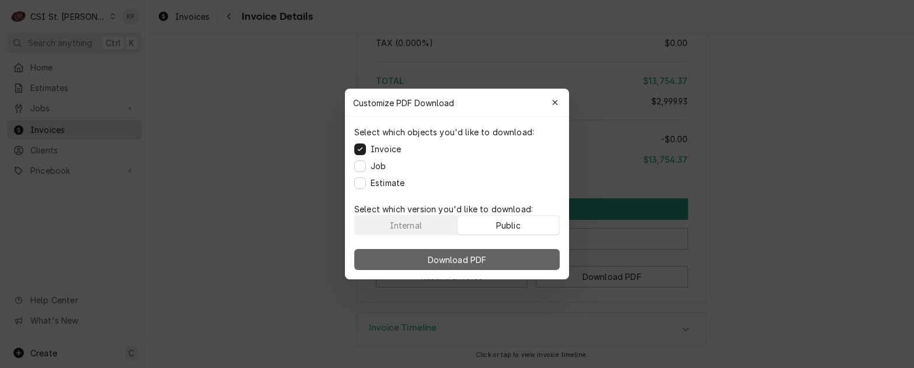
click at [523, 253] on button "Download PDF" at bounding box center [457, 259] width 206 height 21
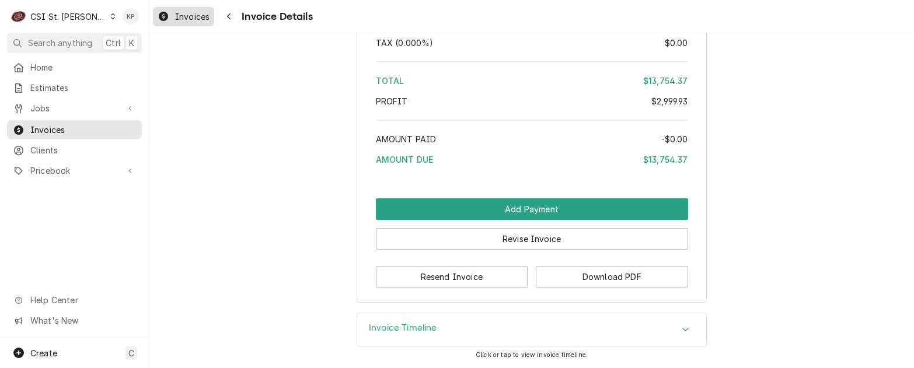
click at [200, 16] on span "Invoices" at bounding box center [192, 17] width 34 height 12
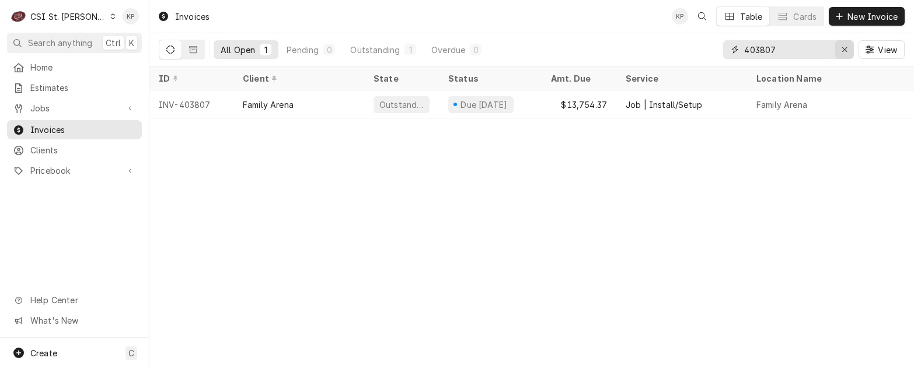
click at [847, 51] on icon "Erase input" at bounding box center [845, 50] width 6 height 8
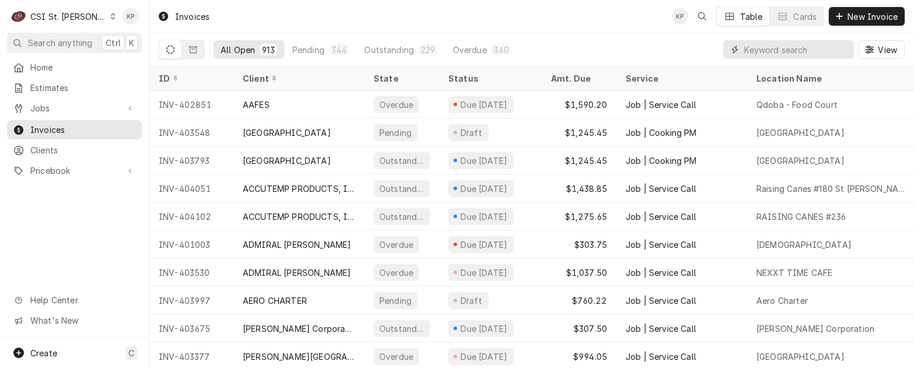
click at [768, 50] on input "Dynamic Content Wrapper" at bounding box center [796, 49] width 104 height 19
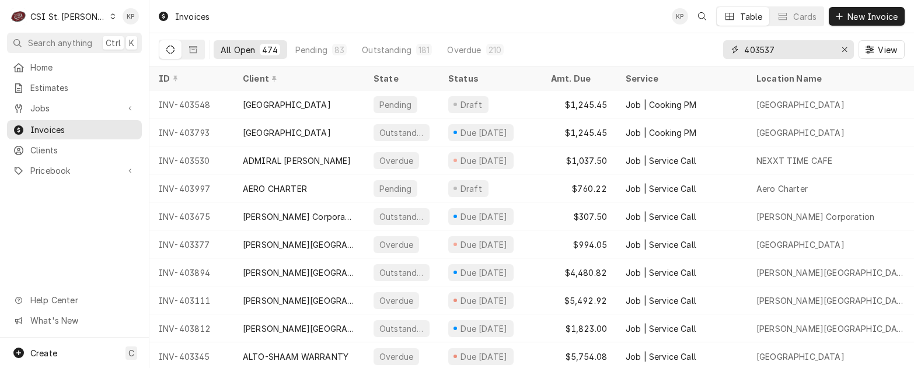
type input "403537"
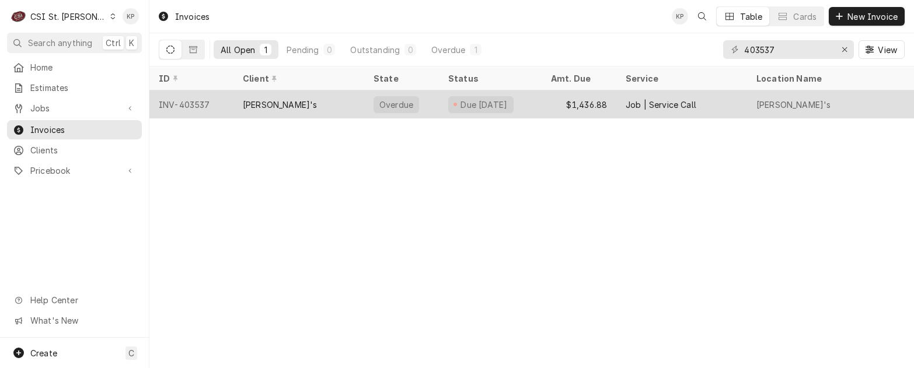
click at [183, 103] on div "INV-403537" at bounding box center [191, 104] width 84 height 28
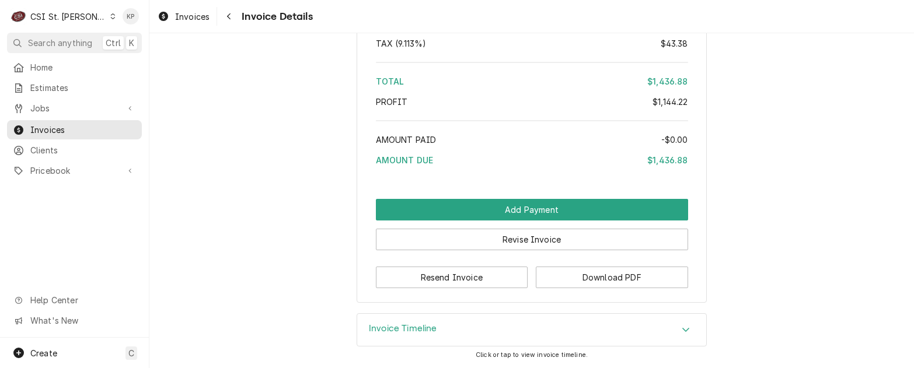
scroll to position [2658, 0]
click at [602, 279] on button "Download PDF" at bounding box center [612, 278] width 152 height 22
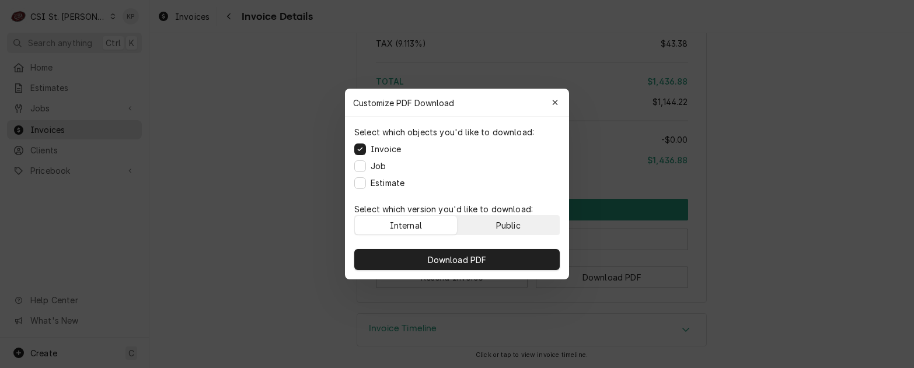
click at [521, 224] on button "Public" at bounding box center [509, 225] width 102 height 19
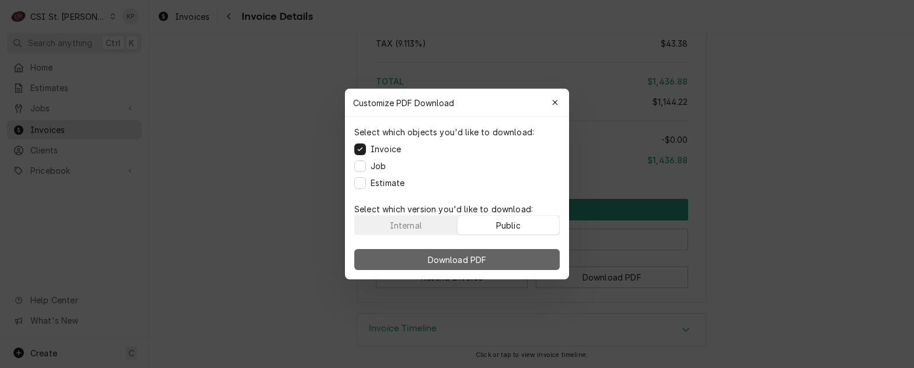
click at [525, 257] on button "Download PDF" at bounding box center [457, 259] width 206 height 21
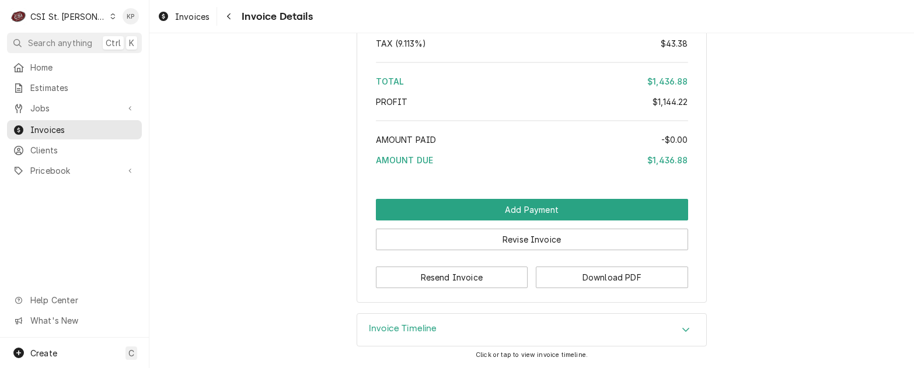
click at [570, 276] on button "Download PDF" at bounding box center [612, 278] width 152 height 22
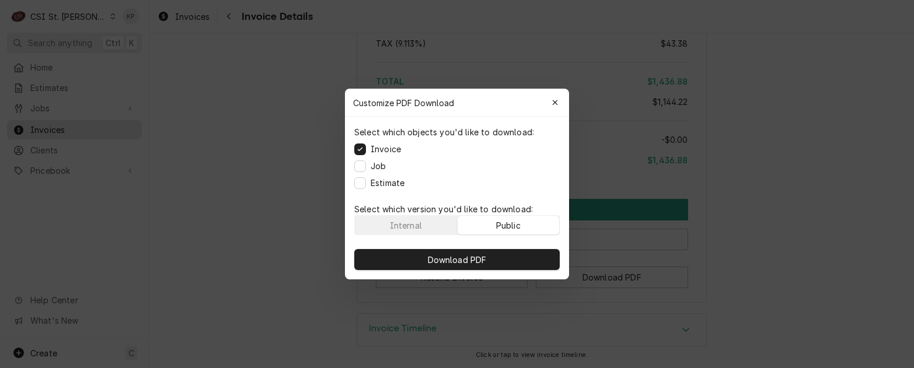
click at [531, 225] on button "Public" at bounding box center [509, 225] width 102 height 19
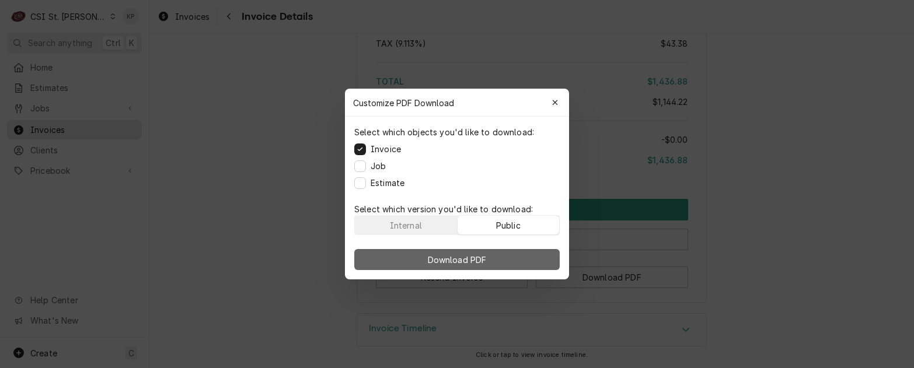
click at [530, 250] on button "Download PDF" at bounding box center [457, 259] width 206 height 21
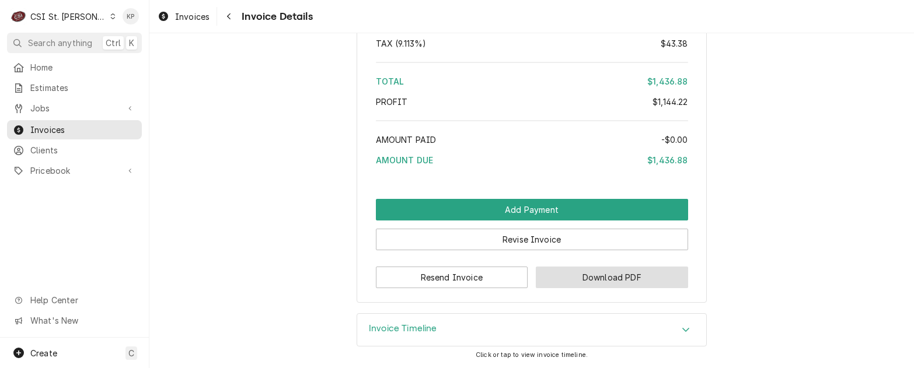
click at [556, 287] on button "Download PDF" at bounding box center [612, 278] width 152 height 22
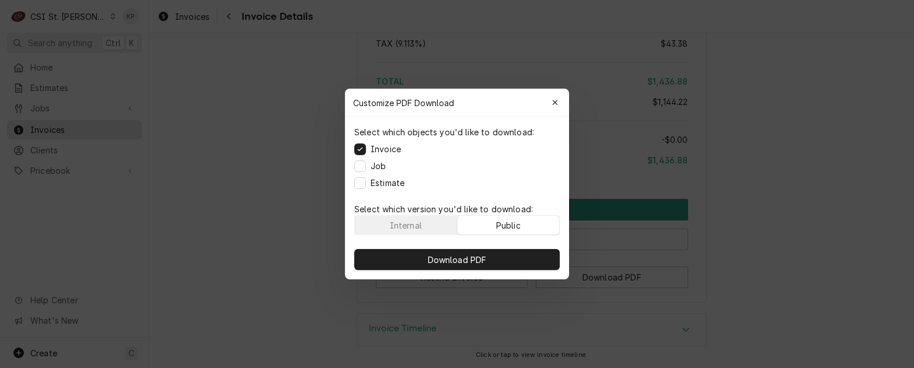
click at [499, 221] on div "Public" at bounding box center [508, 226] width 25 height 12
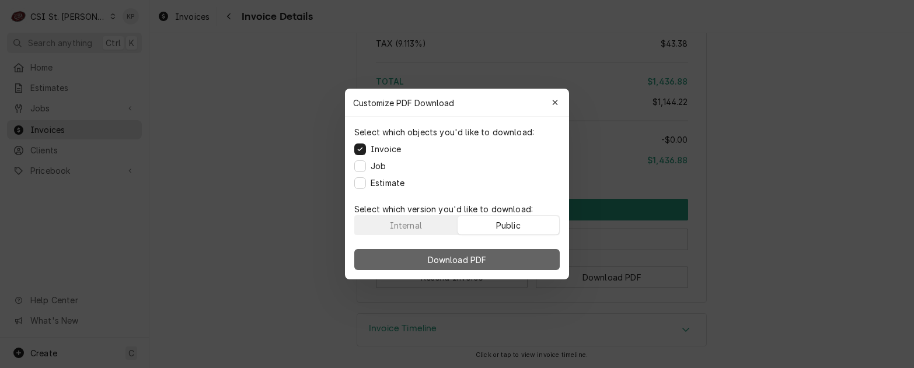
click at [451, 264] on span "Download PDF" at bounding box center [458, 260] width 64 height 12
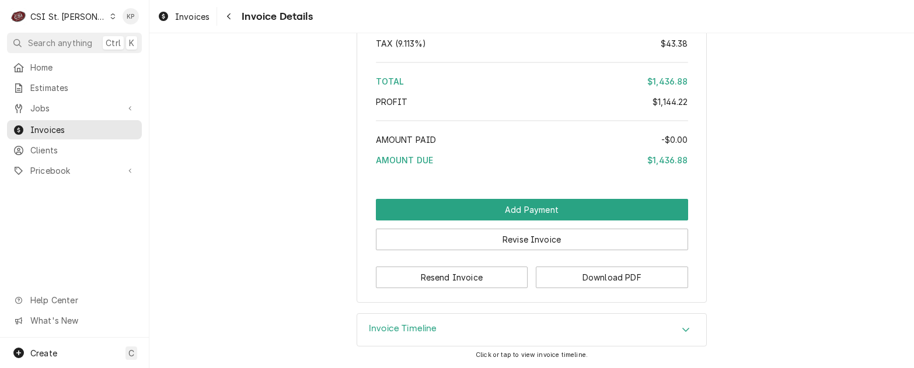
click at [705, 29] on div "Invoices Invoice Details" at bounding box center [531, 16] width 765 height 33
click at [574, 273] on button "Download PDF" at bounding box center [612, 278] width 152 height 22
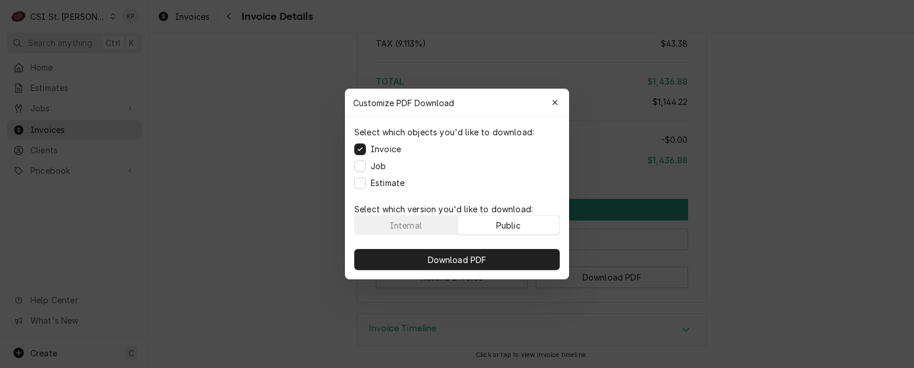
click at [530, 228] on button "Public" at bounding box center [509, 225] width 102 height 19
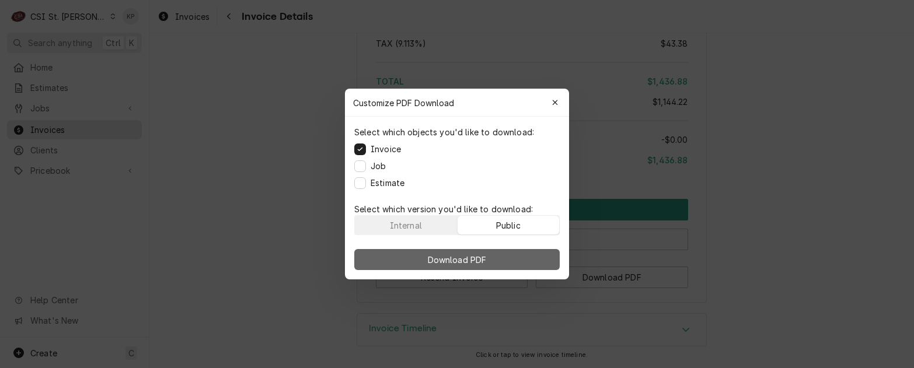
click at [534, 256] on button "Download PDF" at bounding box center [457, 259] width 206 height 21
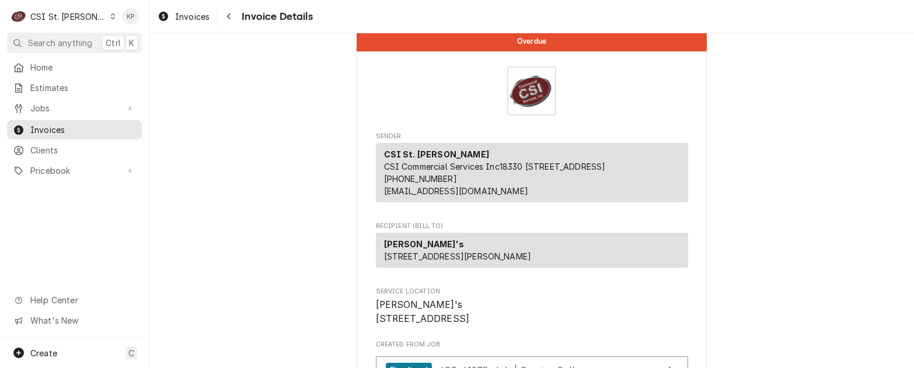
scroll to position [0, 0]
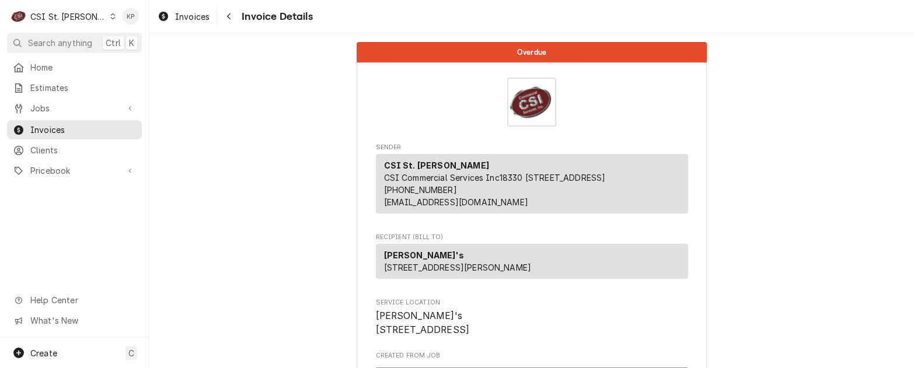
click at [425, 260] on strong "[PERSON_NAME]'s" at bounding box center [424, 255] width 80 height 10
drag, startPoint x: 412, startPoint y: 269, endPoint x: 379, endPoint y: 271, distance: 33.3
click at [379, 271] on div "[PERSON_NAME]'s [STREET_ADDRESS][PERSON_NAME]" at bounding box center [532, 261] width 312 height 35
copy strong "[PERSON_NAME]'s"
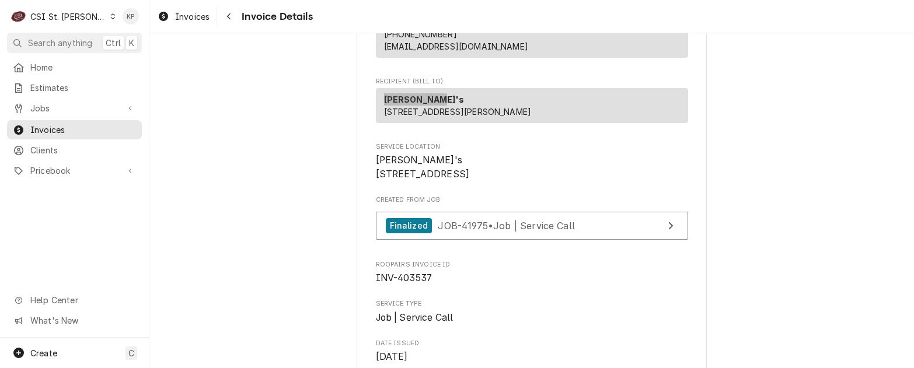
scroll to position [175, 0]
